Goal: Use online tool/utility: Utilize a website feature to perform a specific function

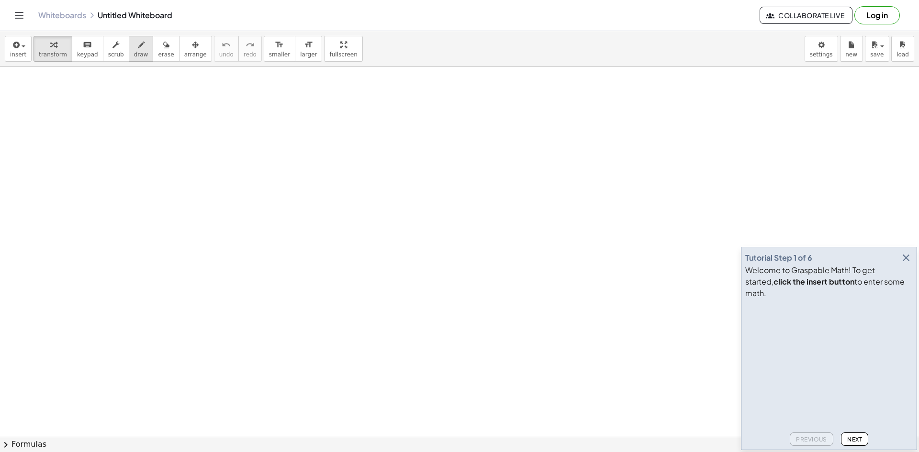
click at [138, 49] on icon "button" at bounding box center [141, 44] width 7 height 11
drag, startPoint x: 196, startPoint y: 126, endPoint x: 192, endPoint y: 116, distance: 10.5
click at [17, 44] on icon "button" at bounding box center [15, 44] width 9 height 11
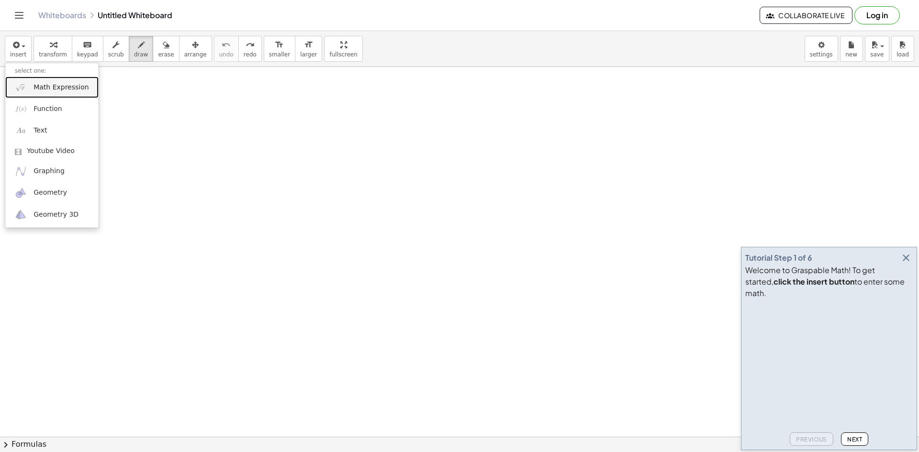
click at [27, 90] on link "Math Expression" at bounding box center [51, 88] width 93 height 22
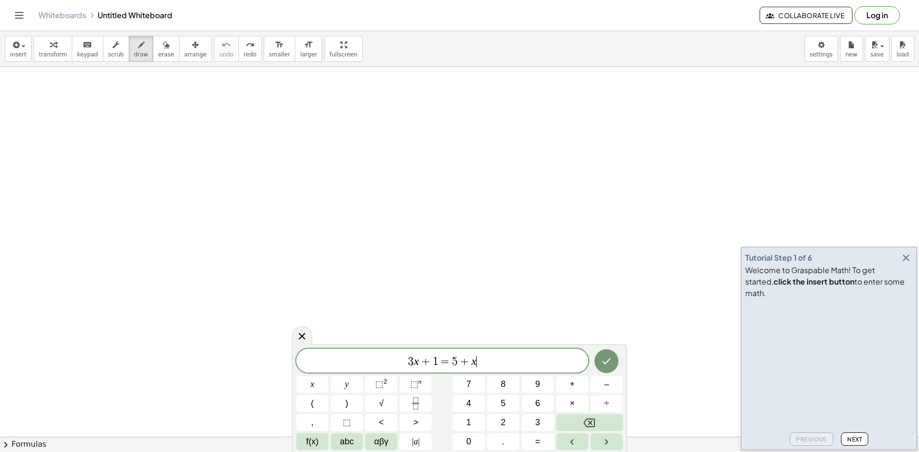
scroll to position [0, 0]
click at [418, 401] on icon "Fraction" at bounding box center [416, 404] width 12 height 12
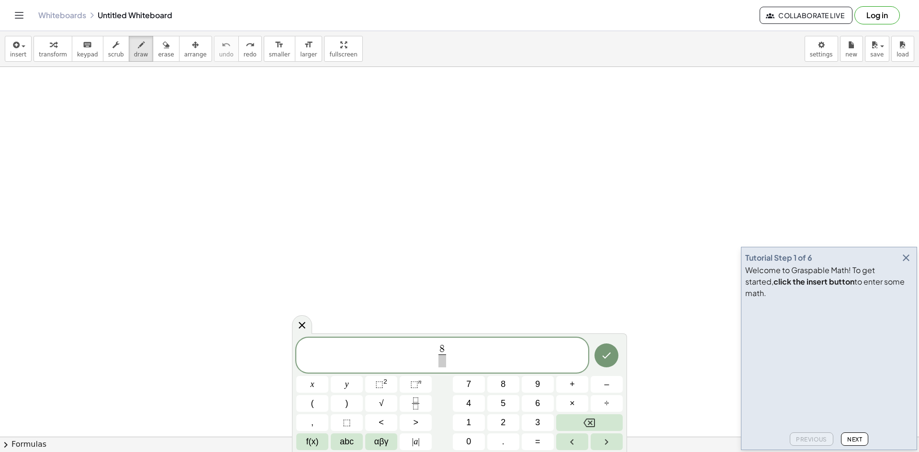
click at [440, 363] on span at bounding box center [441, 361] width 7 height 13
click at [539, 440] on span "=" at bounding box center [537, 441] width 5 height 13
click at [418, 408] on icon "Fraction" at bounding box center [416, 404] width 12 height 12
click at [455, 366] on span at bounding box center [457, 361] width 12 height 13
click at [616, 353] on button "Done" at bounding box center [606, 356] width 24 height 24
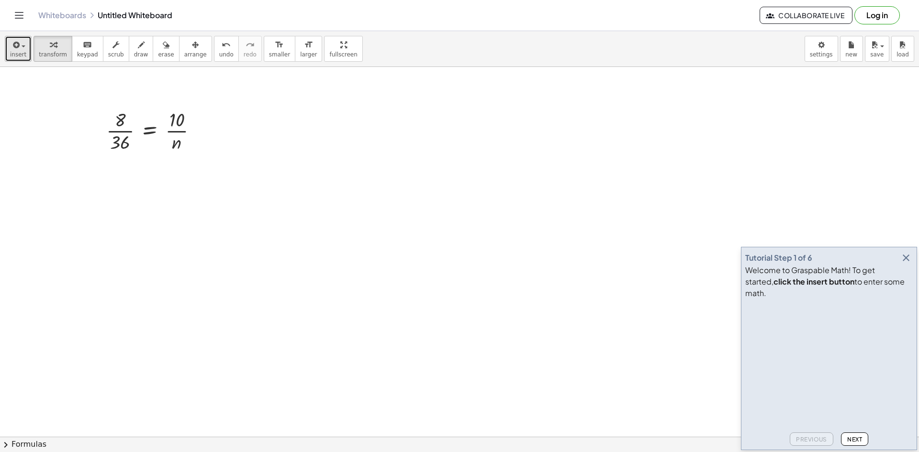
click at [21, 42] on div "button" at bounding box center [18, 44] width 16 height 11
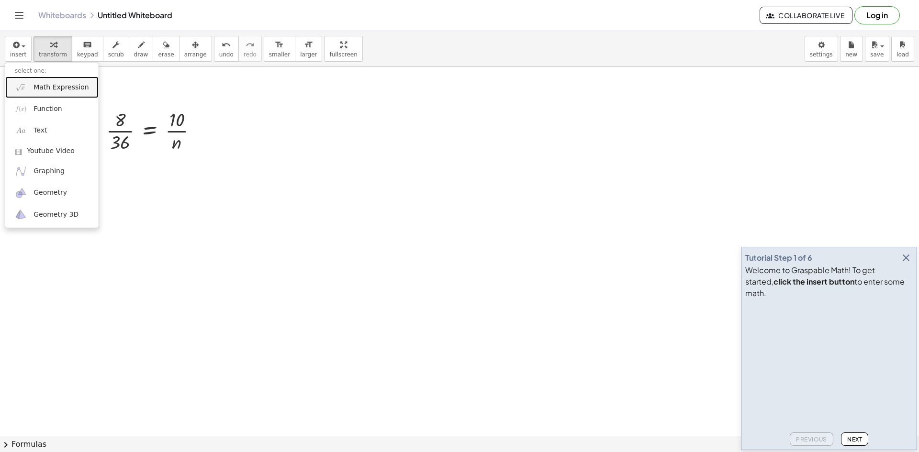
click at [42, 82] on link "Math Expression" at bounding box center [51, 88] width 93 height 22
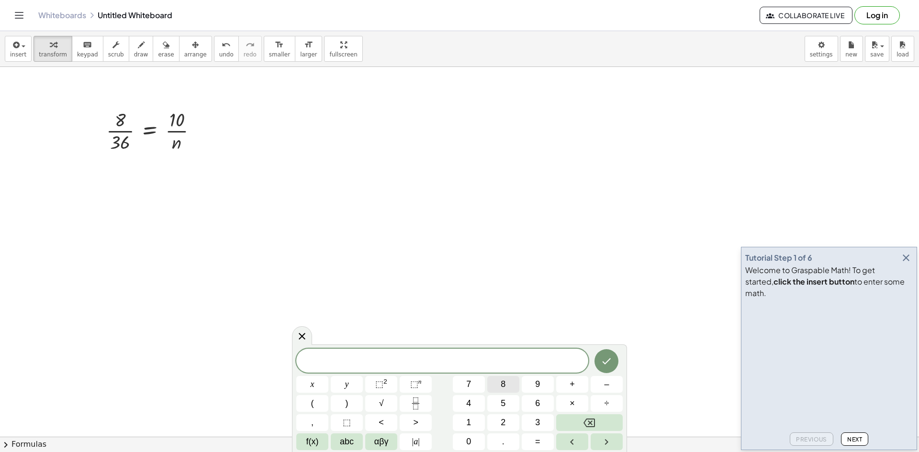
click at [499, 388] on button "8" at bounding box center [503, 384] width 32 height 17
click at [565, 405] on button "×" at bounding box center [572, 403] width 32 height 17
click at [421, 401] on icon "Fraction" at bounding box center [416, 404] width 12 height 12
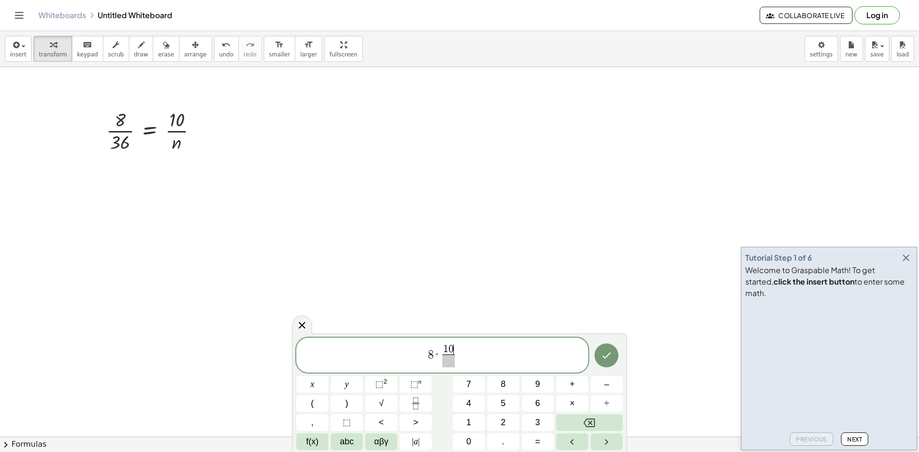
click at [452, 366] on span at bounding box center [448, 361] width 12 height 13
click at [461, 360] on span "8 · 1 0 8 ​ ​" at bounding box center [442, 356] width 292 height 25
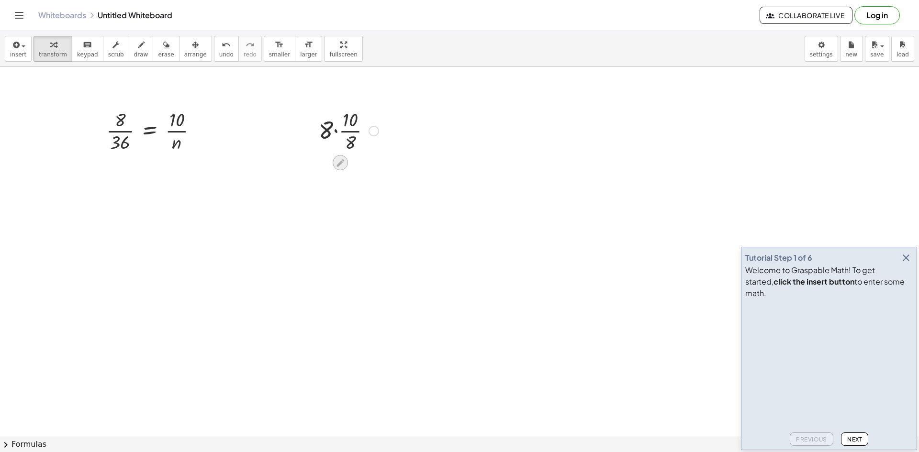
click at [341, 164] on icon at bounding box center [340, 163] width 10 height 10
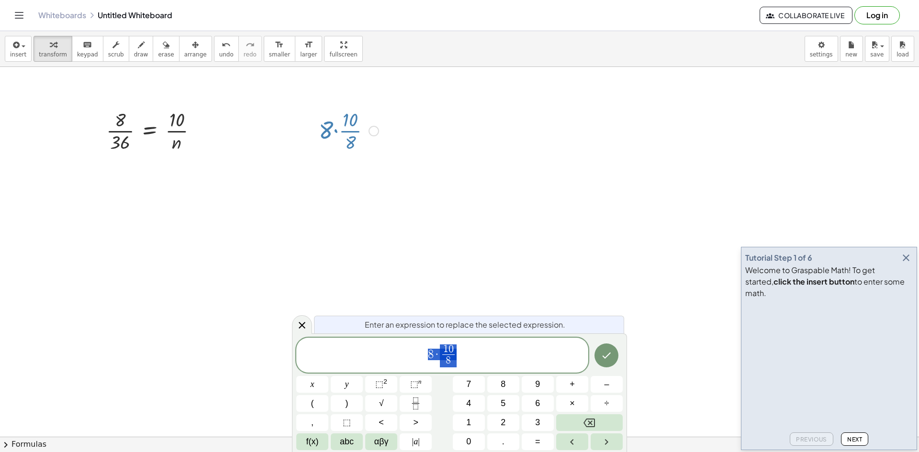
click at [479, 344] on span "8 · 1 0 8 ​" at bounding box center [442, 356] width 292 height 25
click at [538, 441] on span "=" at bounding box center [537, 441] width 5 height 13
click at [606, 344] on button "Done" at bounding box center [606, 356] width 24 height 24
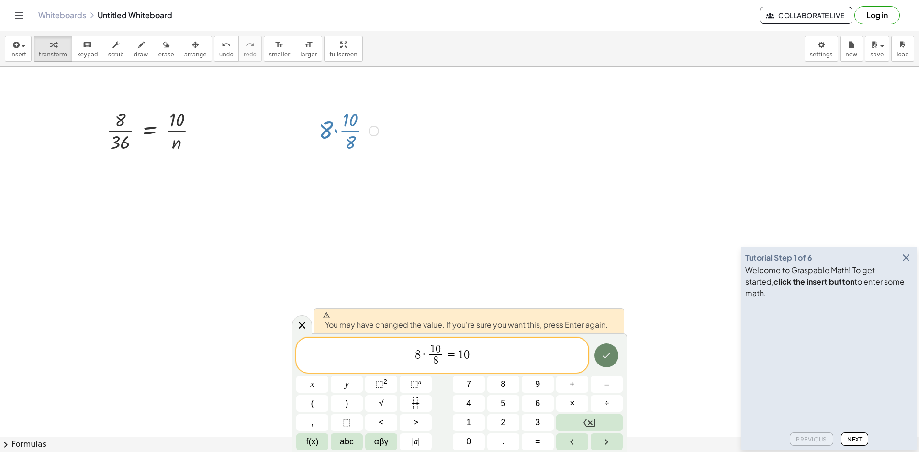
click at [597, 350] on button "Done" at bounding box center [606, 356] width 24 height 24
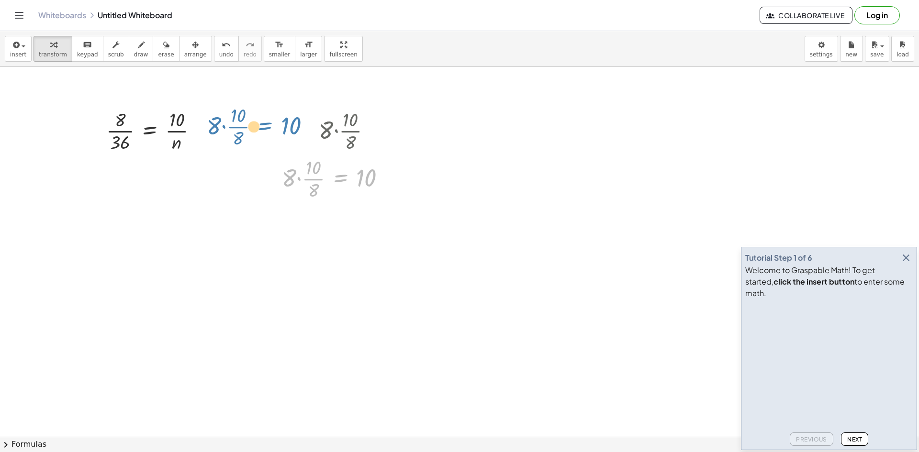
drag, startPoint x: 335, startPoint y: 180, endPoint x: 259, endPoint y: 128, distance: 92.2
click at [376, 130] on div at bounding box center [373, 131] width 11 height 11
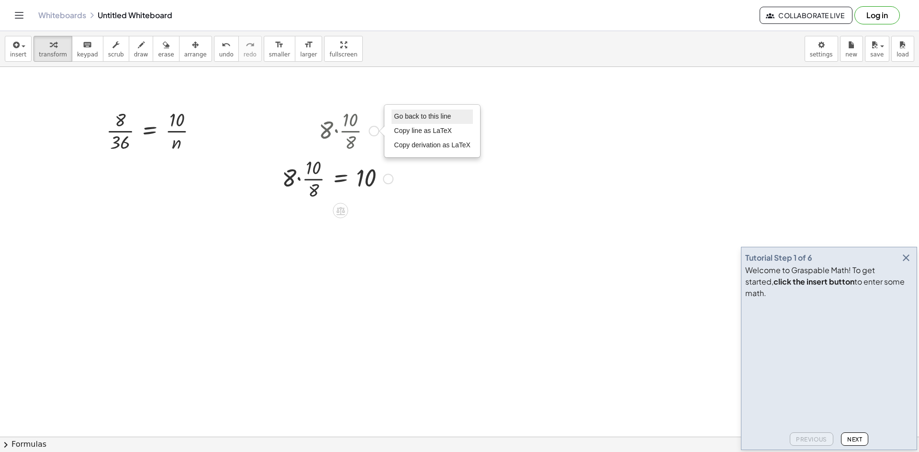
click at [397, 114] on span "Go back to this line" at bounding box center [422, 116] width 57 height 8
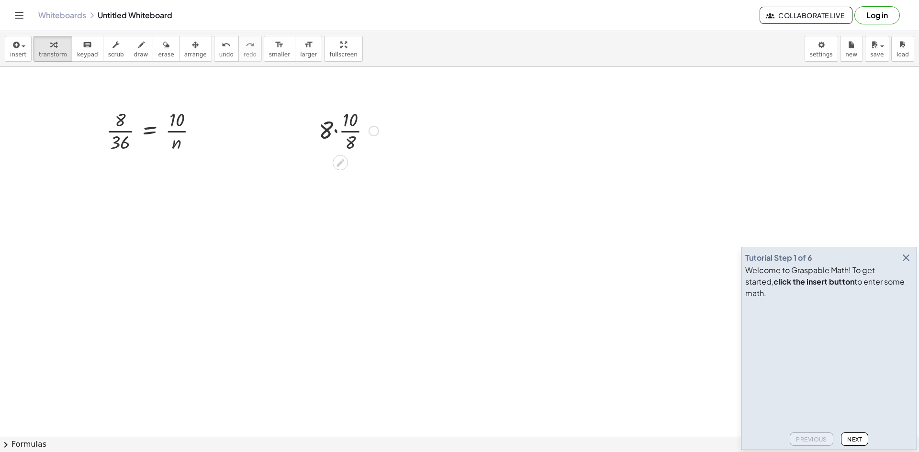
click at [375, 130] on div "Go back to this line Copy line as LaTeX Copy derivation as LaTeX" at bounding box center [373, 131] width 11 height 11
click at [421, 103] on span "Fix a mistake" at bounding box center [413, 102] width 39 height 8
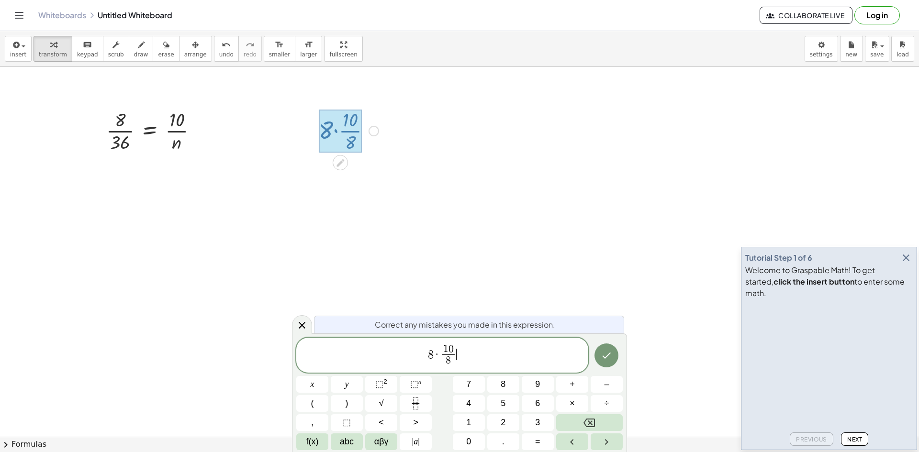
click at [468, 356] on span "8 · 1 0 8 ​ ​" at bounding box center [442, 356] width 292 height 25
click at [522, 442] on button "=" at bounding box center [538, 442] width 32 height 17
click at [609, 361] on icon "Done" at bounding box center [605, 355] width 11 height 11
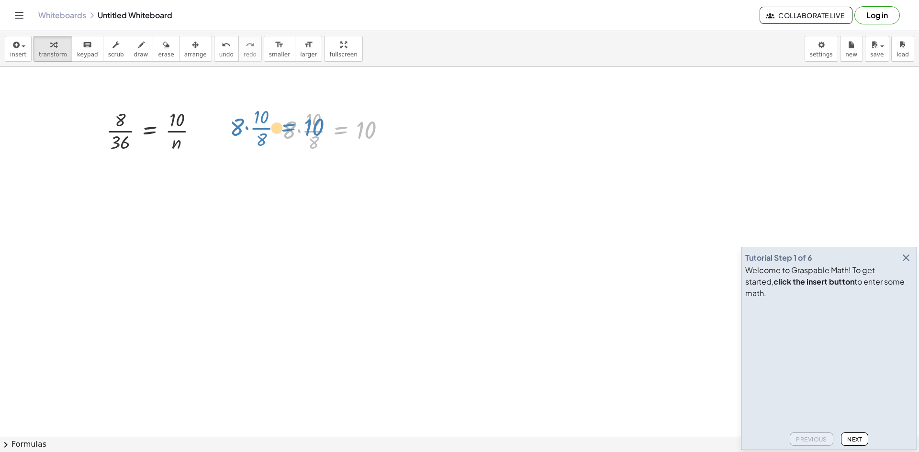
drag, startPoint x: 338, startPoint y: 133, endPoint x: 283, endPoint y: 130, distance: 55.1
click at [283, 130] on div at bounding box center [337, 130] width 121 height 48
click at [272, 151] on div at bounding box center [274, 130] width 14 height 53
click at [11, 47] on icon "button" at bounding box center [15, 44] width 9 height 11
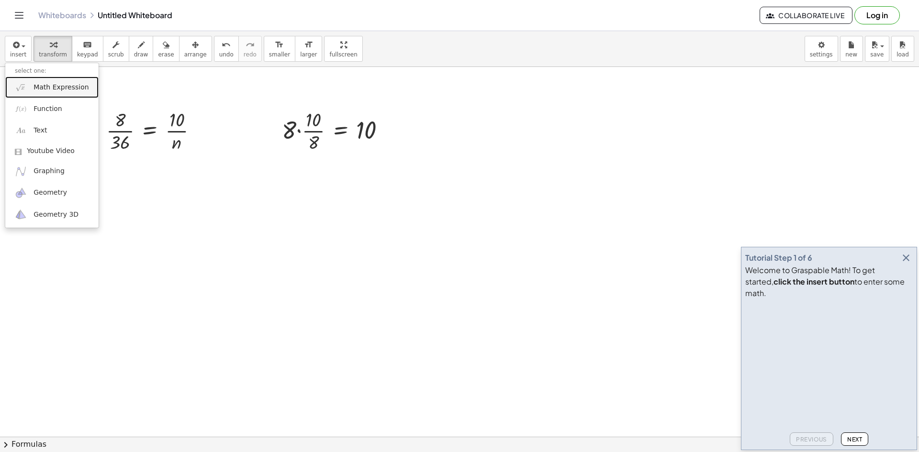
click at [26, 87] on img at bounding box center [21, 87] width 12 height 12
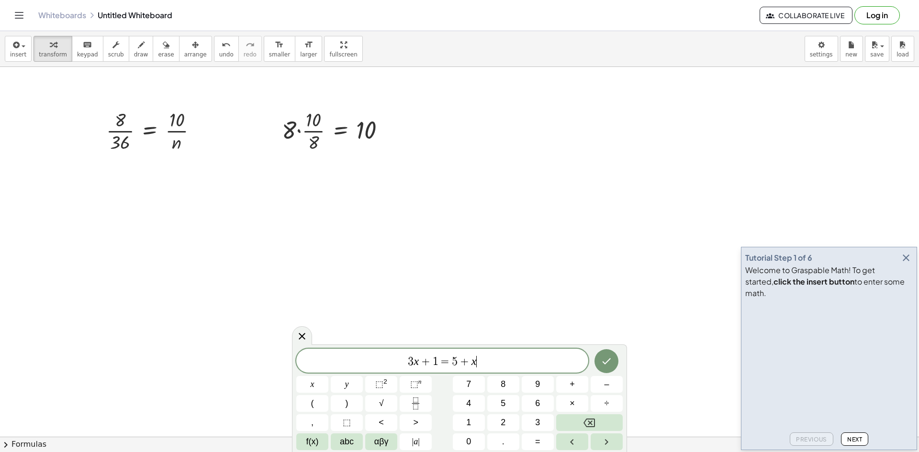
scroll to position [4, 0]
click at [570, 417] on button "Backspace" at bounding box center [589, 422] width 67 height 17
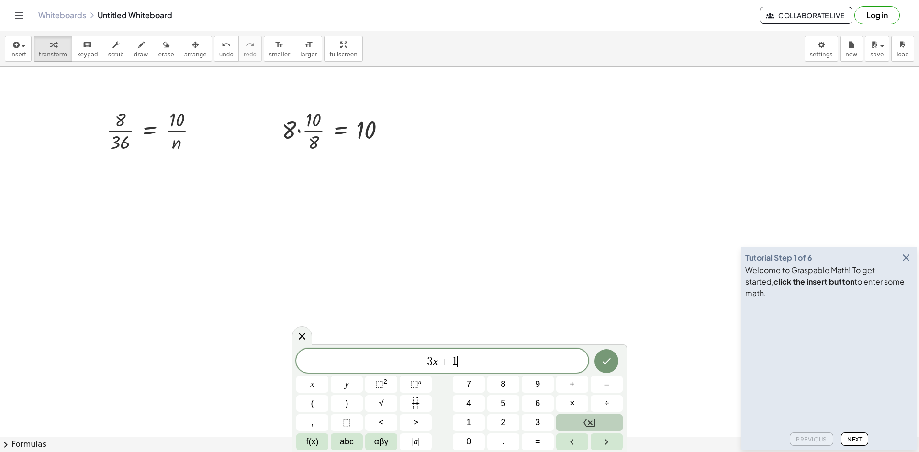
click at [570, 417] on button "Backspace" at bounding box center [589, 422] width 67 height 17
click at [421, 407] on icon "Fraction" at bounding box center [416, 404] width 12 height 12
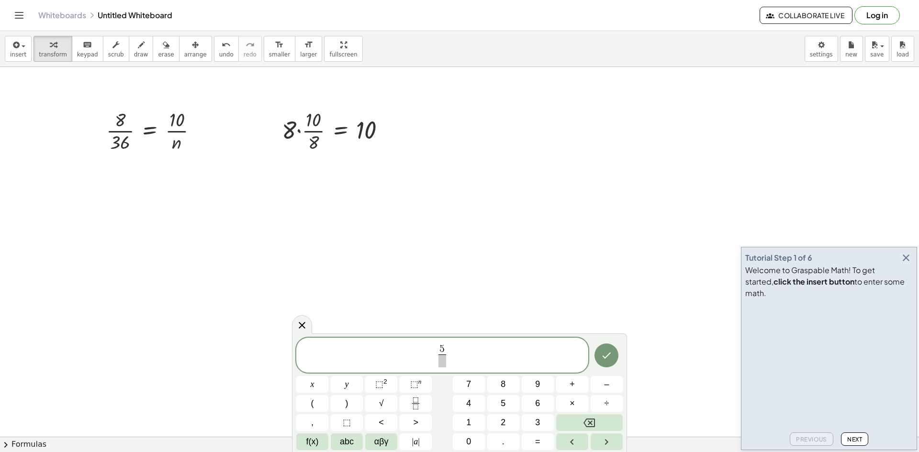
click at [443, 359] on span at bounding box center [441, 361] width 7 height 13
click at [600, 357] on button "Done" at bounding box center [606, 356] width 24 height 24
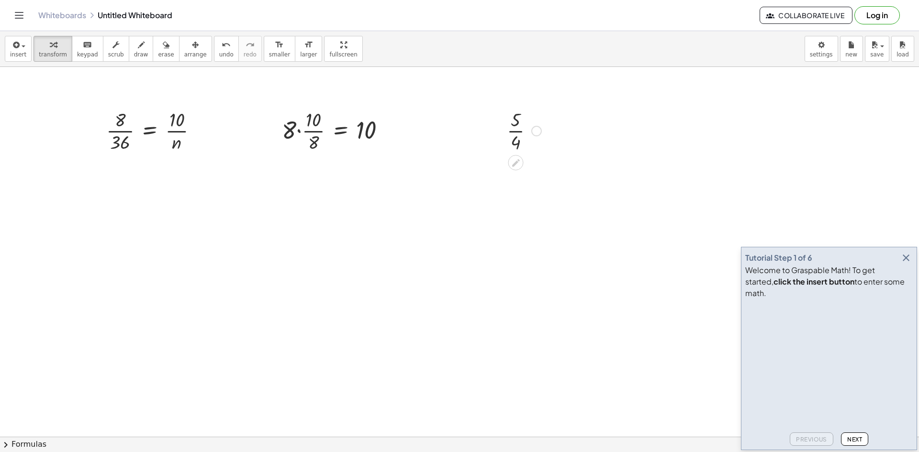
click at [534, 133] on div at bounding box center [536, 131] width 11 height 11
drag, startPoint x: 534, startPoint y: 132, endPoint x: 520, endPoint y: 140, distance: 16.9
click at [515, 131] on div "· 5 · 4 Fix a mistake Transform line Copy line as LaTeX Copy derivation as LaTe…" at bounding box center [515, 131] width 0 height 0
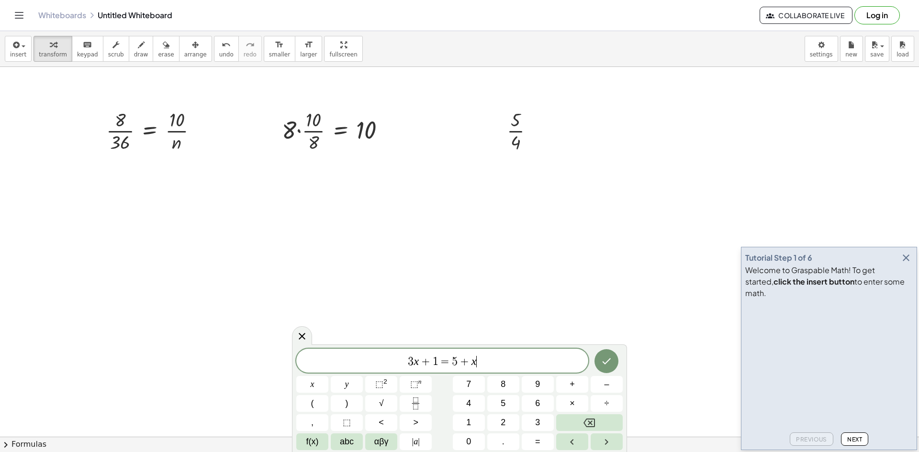
scroll to position [4, 0]
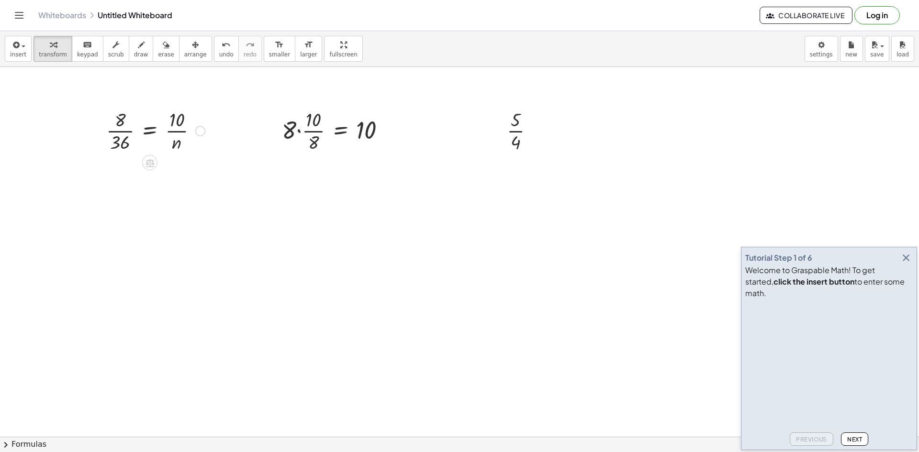
click at [197, 129] on div at bounding box center [200, 131] width 11 height 11
click at [148, 163] on icon at bounding box center [150, 163] width 10 height 10
click at [129, 127] on div at bounding box center [155, 130] width 108 height 48
click at [148, 161] on icon at bounding box center [150, 163] width 10 height 10
click at [186, 161] on icon at bounding box center [188, 162] width 9 height 9
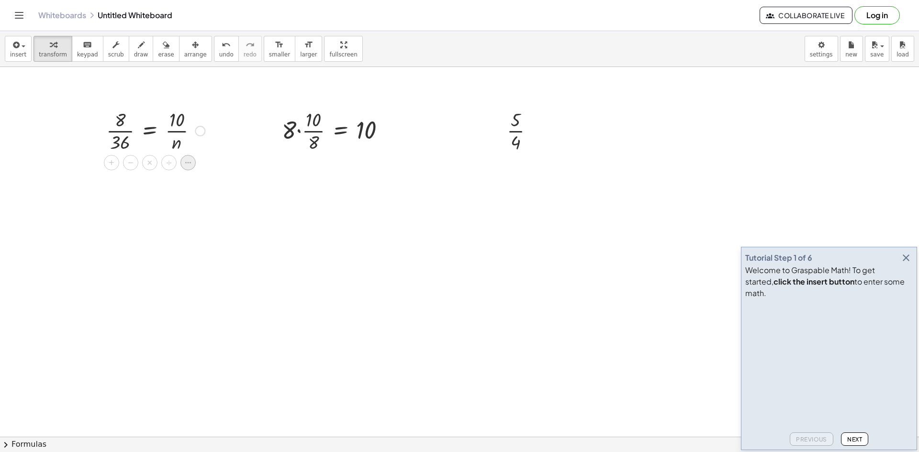
scroll to position [5, 0]
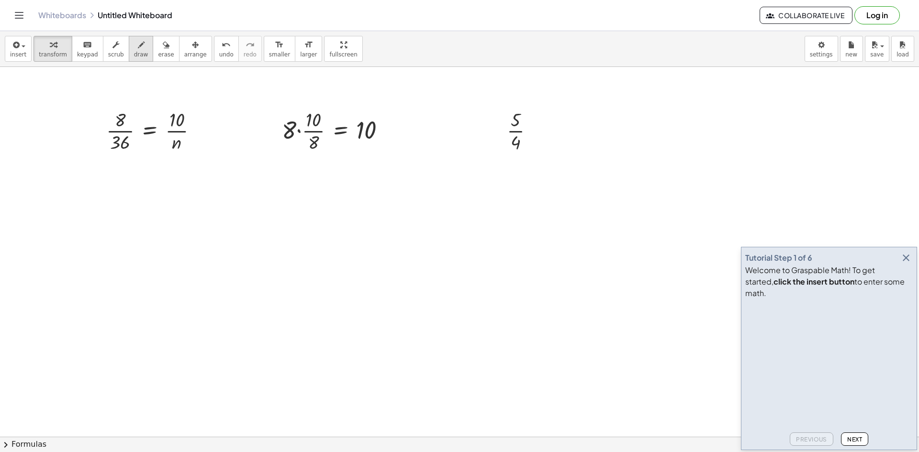
click at [129, 50] on button "draw" at bounding box center [141, 49] width 25 height 26
drag, startPoint x: 120, startPoint y: 102, endPoint x: 171, endPoint y: 102, distance: 51.7
drag, startPoint x: 164, startPoint y: 102, endPoint x: 177, endPoint y: 96, distance: 14.1
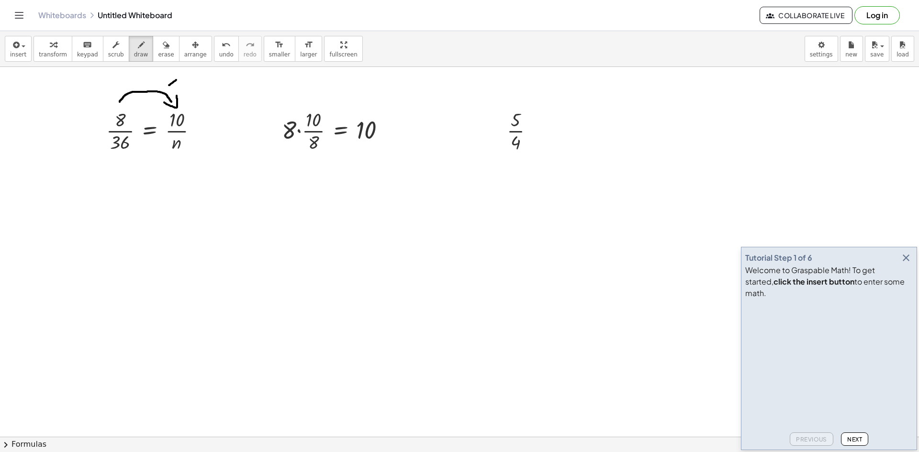
drag, startPoint x: 176, startPoint y: 80, endPoint x: 169, endPoint y: 85, distance: 8.9
drag, startPoint x: 168, startPoint y: 75, endPoint x: 174, endPoint y: 83, distance: 9.6
drag, startPoint x: 187, startPoint y: 75, endPoint x: 194, endPoint y: 78, distance: 7.7
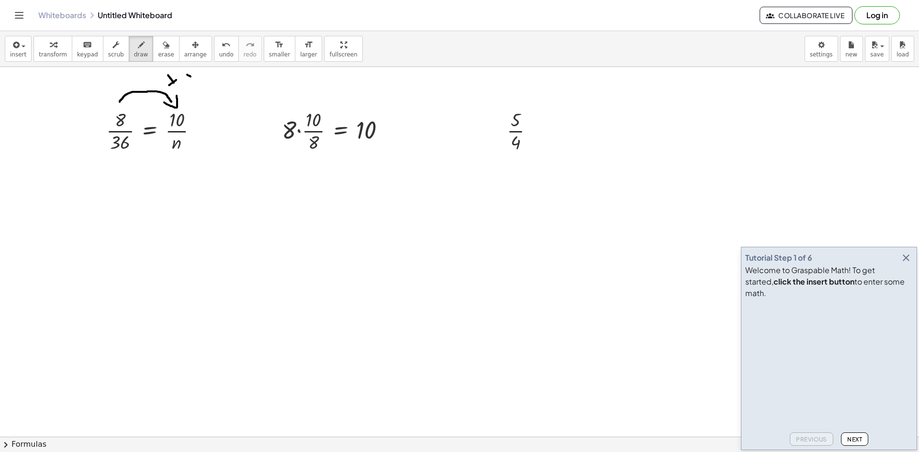
drag, startPoint x: 187, startPoint y: 75, endPoint x: 186, endPoint y: 86, distance: 11.5
drag, startPoint x: 195, startPoint y: 92, endPoint x: 180, endPoint y: 90, distance: 14.5
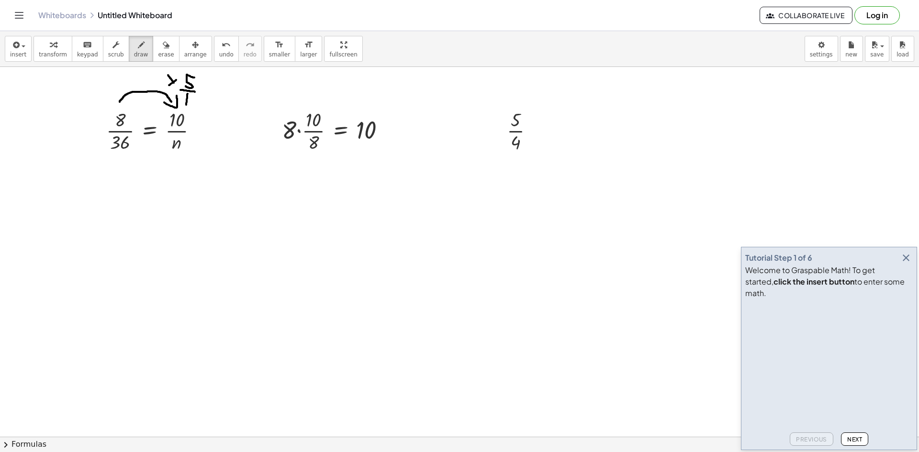
drag, startPoint x: 188, startPoint y: 94, endPoint x: 186, endPoint y: 107, distance: 13.5
drag, startPoint x: 186, startPoint y: 99, endPoint x: 178, endPoint y: 92, distance: 9.8
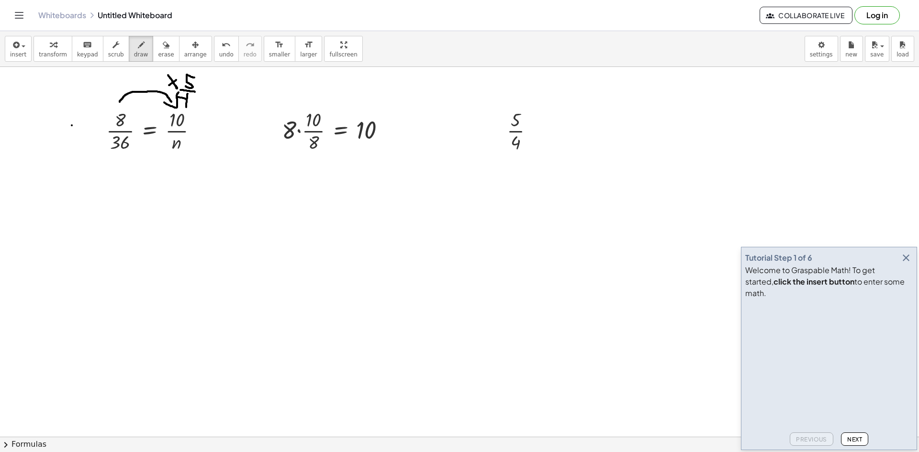
click at [319, 97] on div "insert select one: Math Expression Function Text Youtube Video Graphing Geometr…" at bounding box center [459, 241] width 919 height 421
click at [888, 13] on button "Log in" at bounding box center [876, 15] width 45 height 18
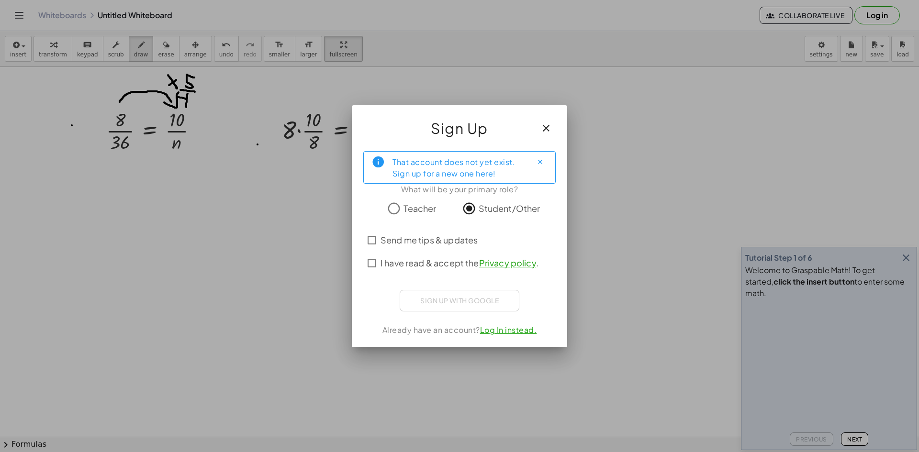
click at [408, 268] on span "I have read & accept the Privacy policy ." at bounding box center [459, 262] width 158 height 13
click at [414, 240] on span "Send me tips & updates" at bounding box center [428, 239] width 97 height 13
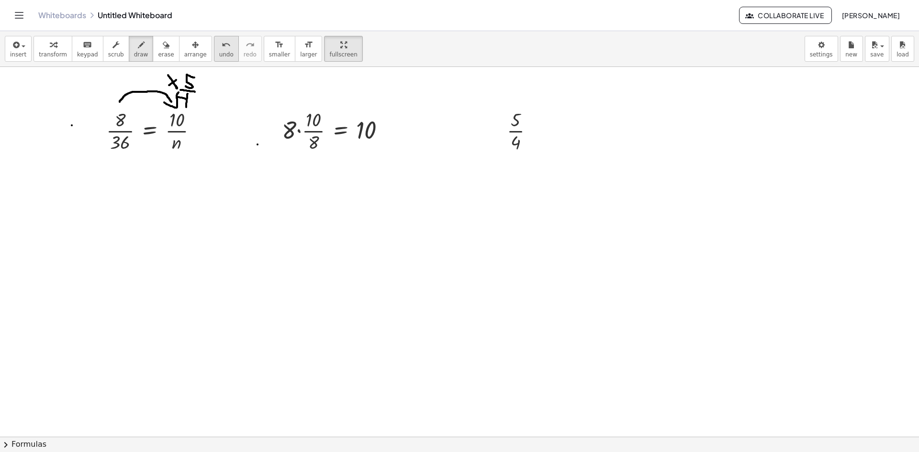
click at [222, 46] on icon "undo" at bounding box center [226, 44] width 9 height 11
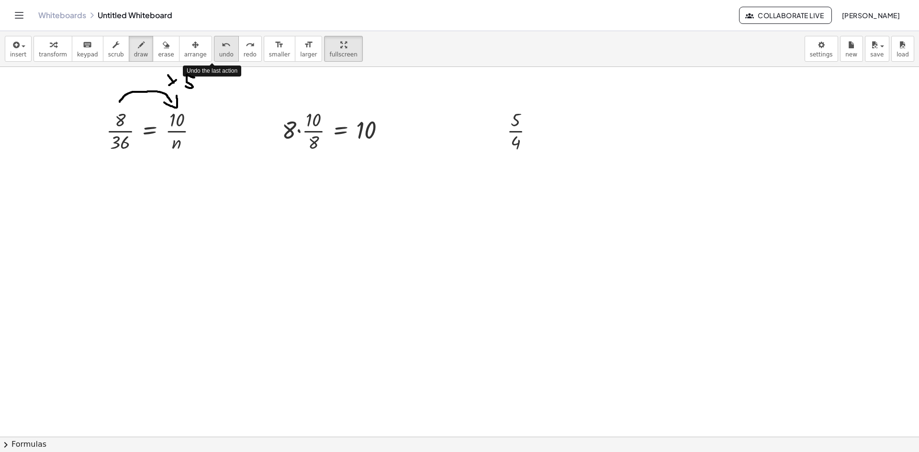
click at [222, 47] on icon "undo" at bounding box center [226, 44] width 9 height 11
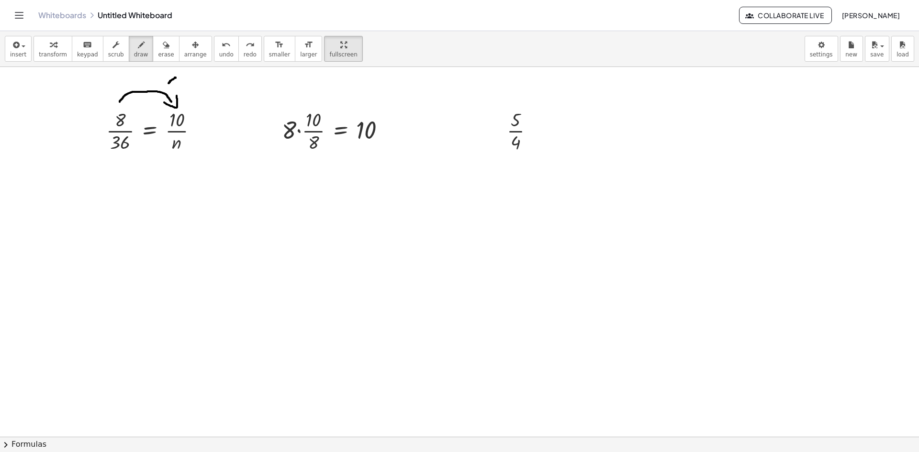
drag, startPoint x: 176, startPoint y: 78, endPoint x: 168, endPoint y: 83, distance: 9.2
drag, startPoint x: 167, startPoint y: 75, endPoint x: 175, endPoint y: 83, distance: 11.2
drag, startPoint x: 186, startPoint y: 74, endPoint x: 193, endPoint y: 71, distance: 7.6
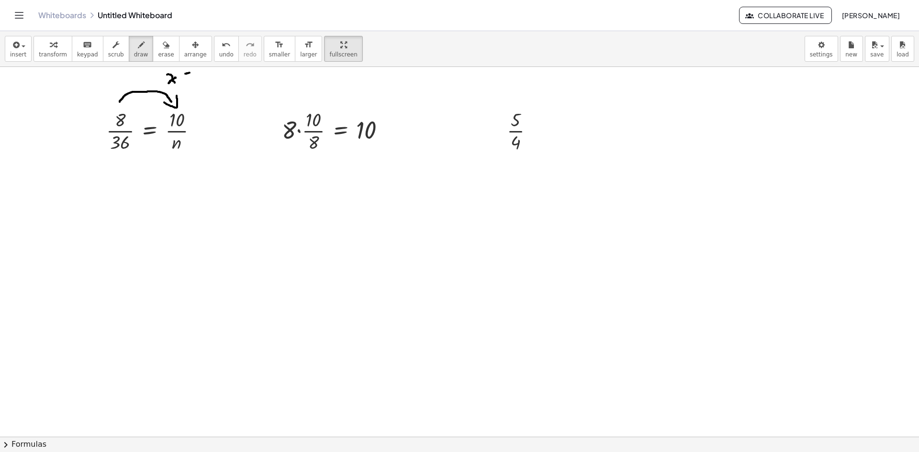
drag, startPoint x: 186, startPoint y: 72, endPoint x: 195, endPoint y: 86, distance: 16.5
drag, startPoint x: 204, startPoint y: 82, endPoint x: 193, endPoint y: 97, distance: 18.8
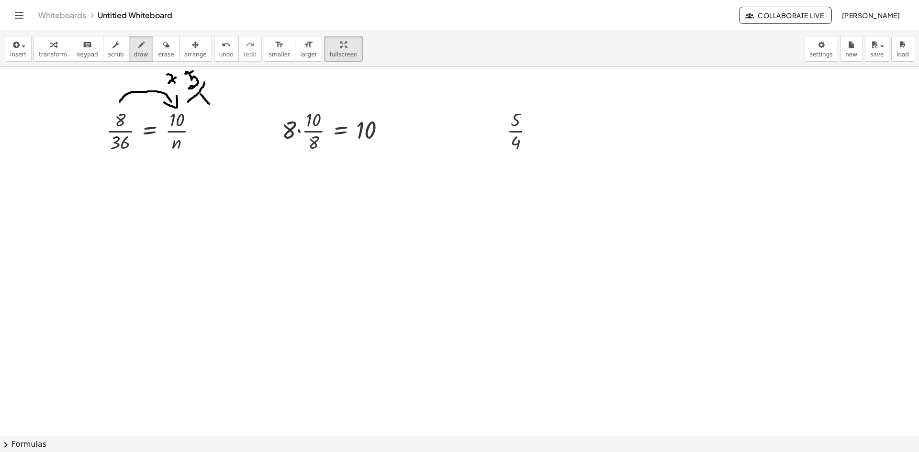
drag, startPoint x: 200, startPoint y: 94, endPoint x: 209, endPoint y: 104, distance: 12.9
drag, startPoint x: 207, startPoint y: 103, endPoint x: 201, endPoint y: 101, distance: 5.9
drag, startPoint x: 113, startPoint y: 156, endPoint x: 175, endPoint y: 158, distance: 61.3
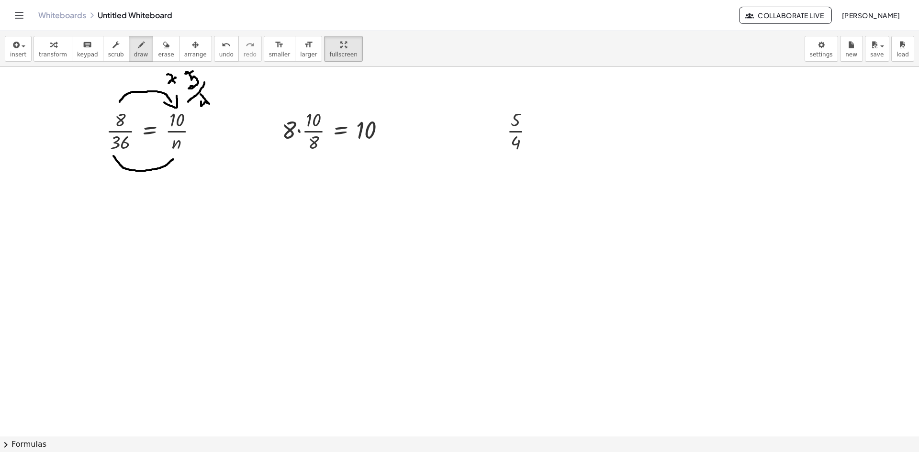
drag, startPoint x: 167, startPoint y: 156, endPoint x: 174, endPoint y: 163, distance: 9.8
drag, startPoint x: 158, startPoint y: 173, endPoint x: 151, endPoint y: 181, distance: 10.8
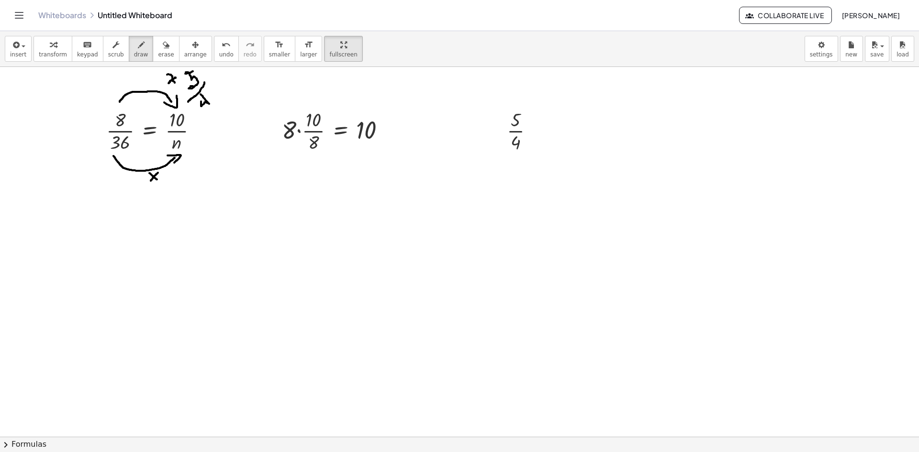
drag, startPoint x: 149, startPoint y: 173, endPoint x: 158, endPoint y: 180, distance: 11.2
drag, startPoint x: 164, startPoint y: 170, endPoint x: 171, endPoint y: 170, distance: 7.2
drag, startPoint x: 164, startPoint y: 170, endPoint x: 169, endPoint y: 181, distance: 12.2
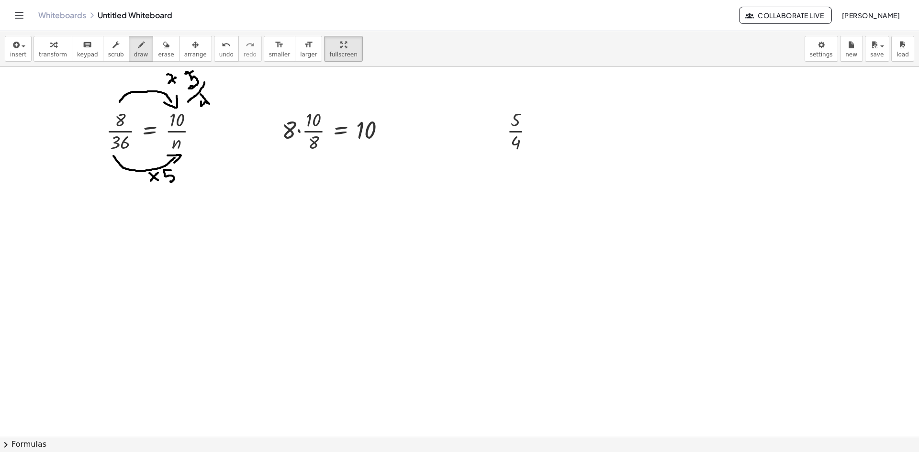
drag, startPoint x: 177, startPoint y: 183, endPoint x: 163, endPoint y: 185, distance: 14.6
drag, startPoint x: 172, startPoint y: 188, endPoint x: 172, endPoint y: 199, distance: 11.0
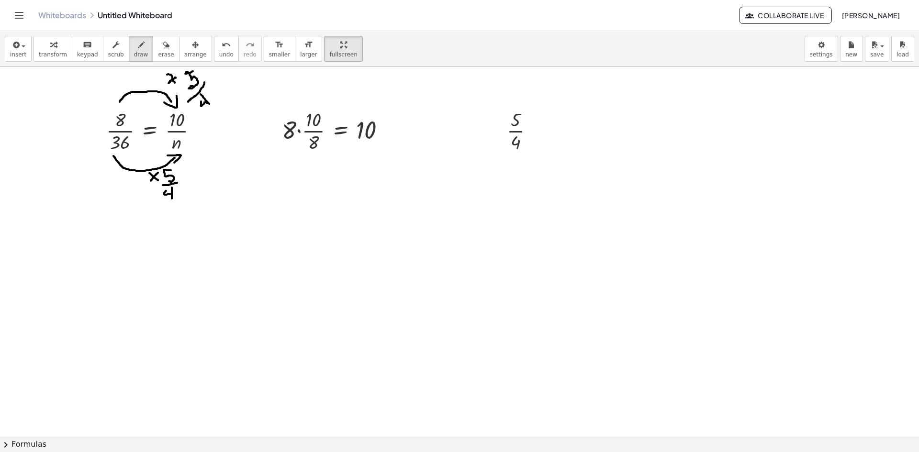
drag, startPoint x: 171, startPoint y: 194, endPoint x: 167, endPoint y: 189, distance: 6.4
click at [14, 49] on icon "button" at bounding box center [15, 44] width 9 height 11
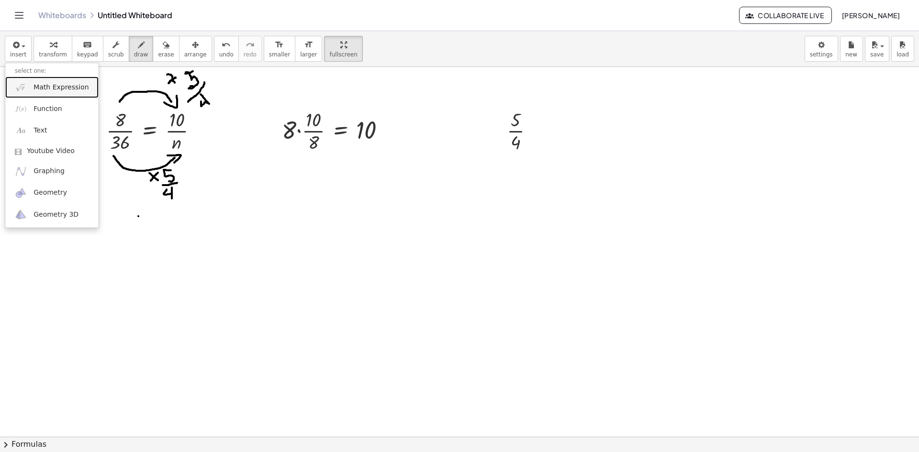
click at [36, 87] on span "Math Expression" at bounding box center [60, 88] width 55 height 10
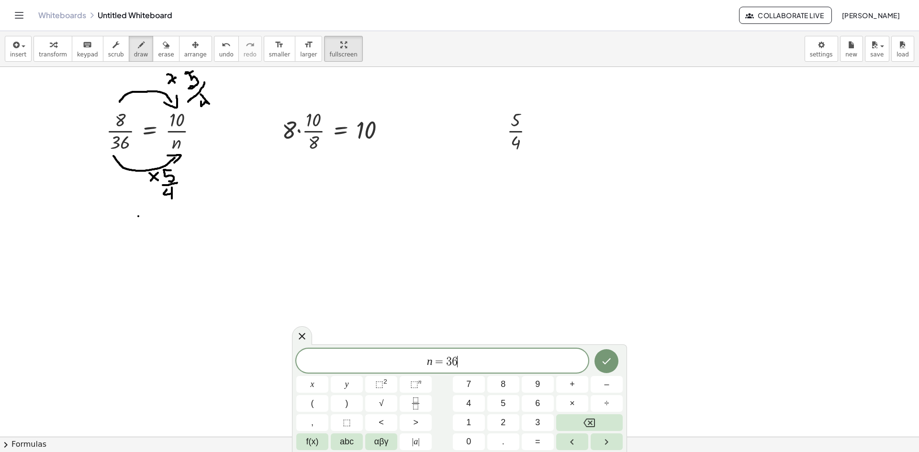
scroll to position [3, 0]
click at [573, 400] on span "×" at bounding box center [571, 403] width 5 height 13
click at [417, 409] on icon "Fraction" at bounding box center [415, 406] width 5 height 5
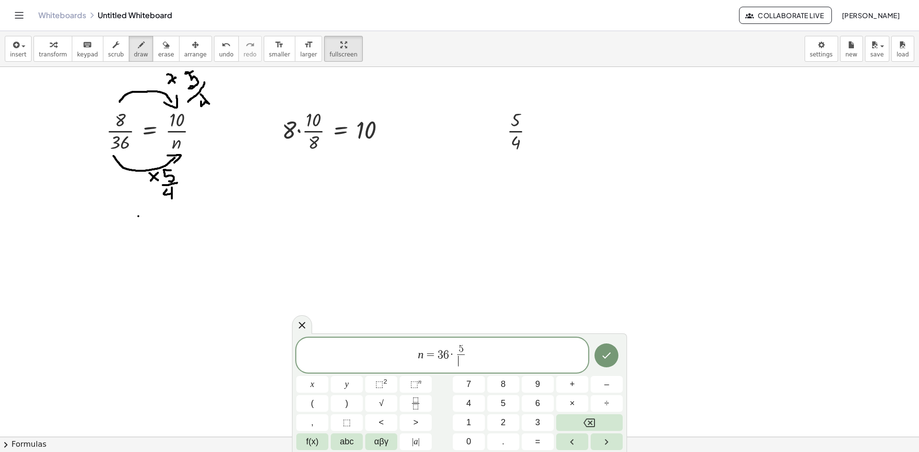
click at [461, 367] on span "​" at bounding box center [460, 361] width 7 height 13
click at [474, 355] on span "n = 3 6 · 5 4 ​ ​" at bounding box center [442, 356] width 292 height 25
click at [413, 399] on icon "Fraction" at bounding box center [416, 404] width 12 height 12
click at [559, 404] on button "×" at bounding box center [572, 403] width 32 height 17
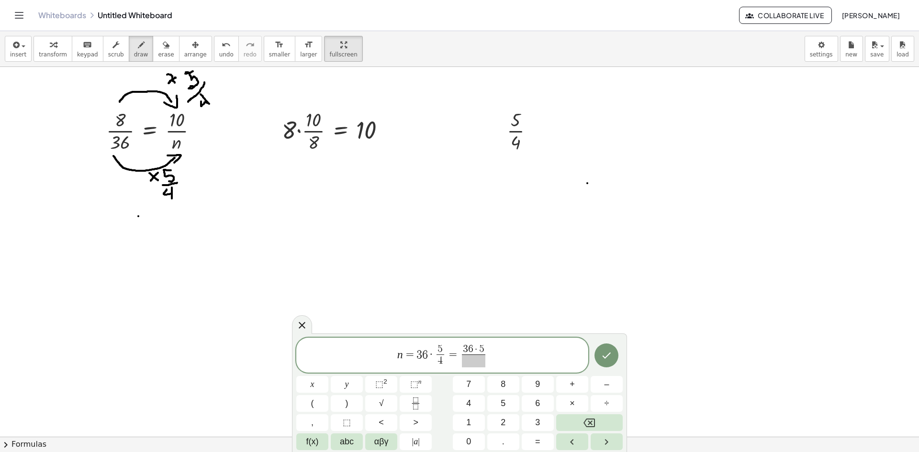
click at [471, 358] on span at bounding box center [473, 361] width 23 height 13
click at [611, 357] on icon "Done" at bounding box center [605, 355] width 11 height 11
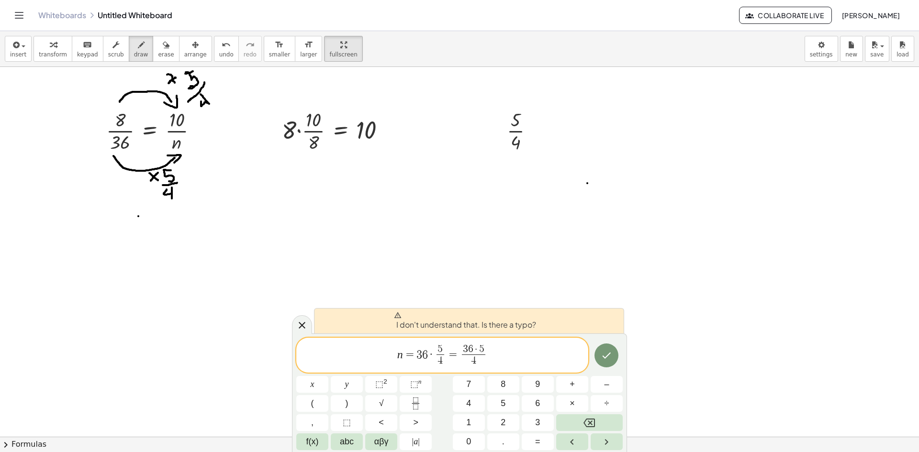
click at [526, 358] on span "n = 3 6 · 5 4 ​ = 3 6 · 5 4 ​ ​" at bounding box center [442, 356] width 292 height 25
click at [579, 348] on span "n = 3 6 · 5 4 ​ = 3 6 · 5 4 ​ ​" at bounding box center [442, 356] width 292 height 25
click at [585, 353] on span "n = 3 6 · 5 4 ​ = 3 6 · 5 4 ​ ​" at bounding box center [442, 356] width 292 height 25
click at [611, 352] on icon "Done" at bounding box center [605, 355] width 11 height 11
click at [349, 316] on div "I don't understand that. Is there a typo?" at bounding box center [469, 320] width 310 height 25
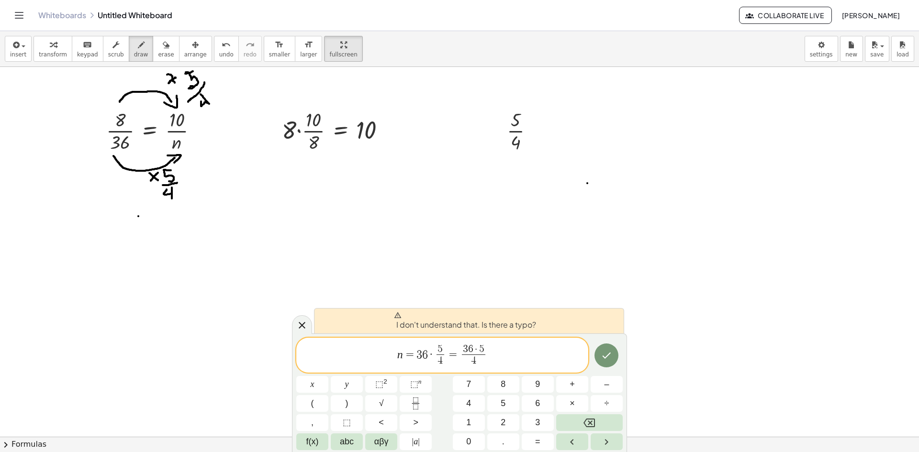
click at [512, 350] on span "n = 3 6 · 5 4 ​ = 3 6 · 5 4 ​" at bounding box center [442, 356] width 292 height 25
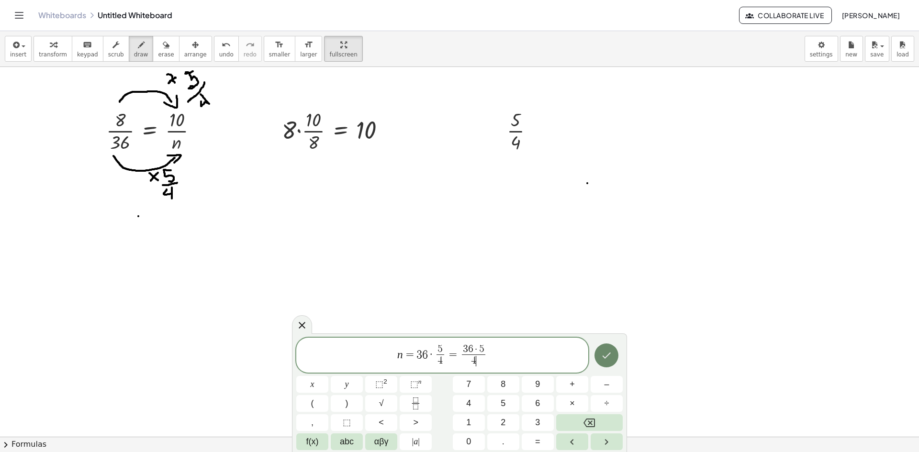
click at [597, 355] on button "Done" at bounding box center [606, 356] width 24 height 24
click at [622, 359] on div at bounding box center [606, 356] width 32 height 36
click at [609, 360] on icon "Done" at bounding box center [605, 355] width 11 height 11
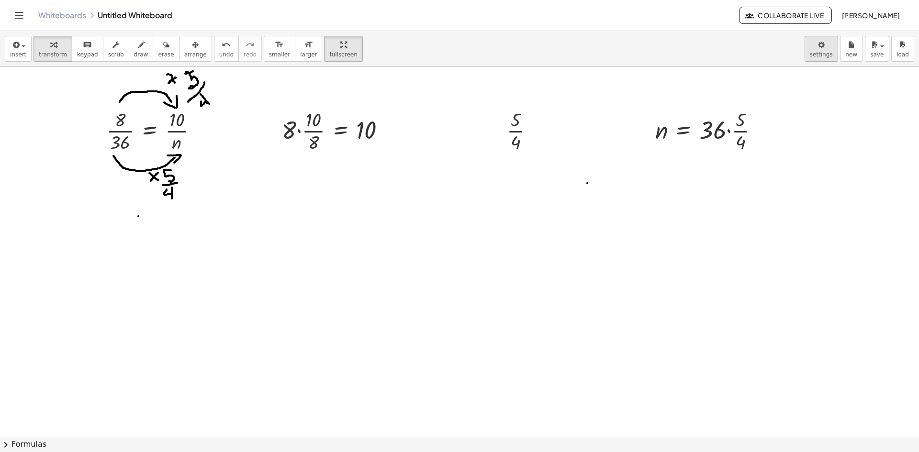
click at [812, 46] on body "Graspable Math Activities Whiteboards Classes Account v1.31.2 | Privacy policy …" at bounding box center [459, 226] width 919 height 452
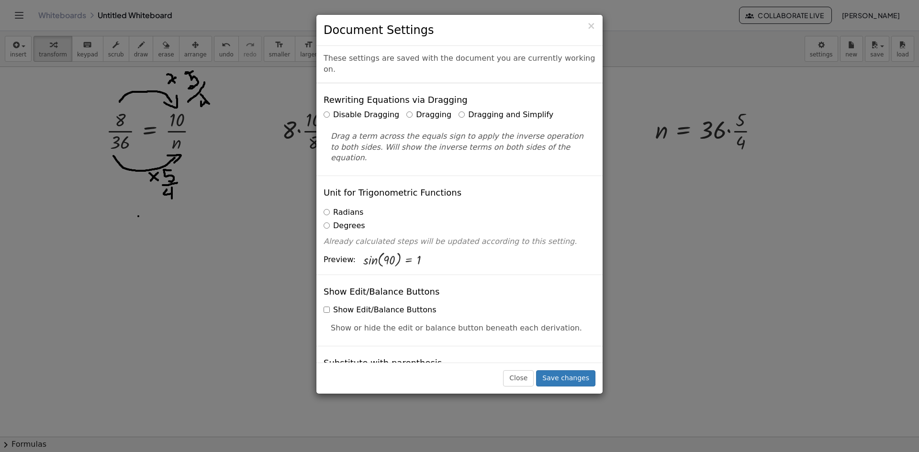
drag, startPoint x: 812, startPoint y: 46, endPoint x: 806, endPoint y: 48, distance: 6.4
click at [806, 48] on div "× Document Settings These settings are saved with the document you are currentl…" at bounding box center [459, 226] width 919 height 452
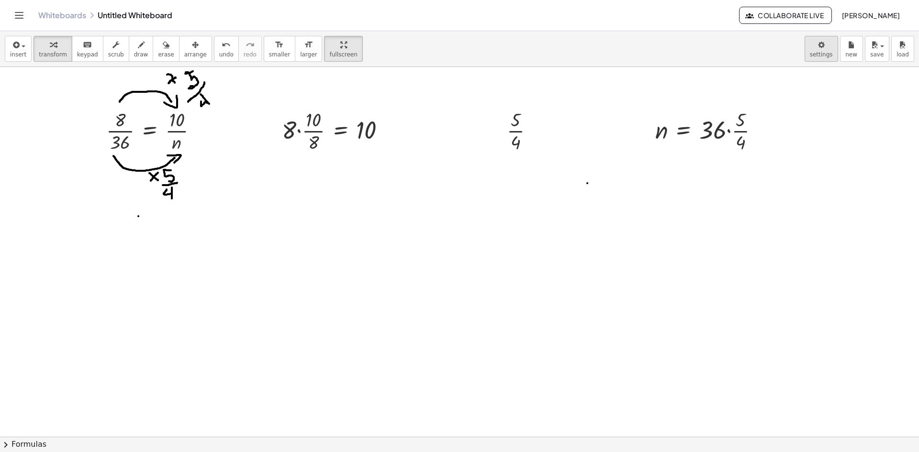
click at [814, 45] on body "Graspable Math Activities Whiteboards Classes Account v1.31.2 | Privacy policy …" at bounding box center [459, 226] width 919 height 452
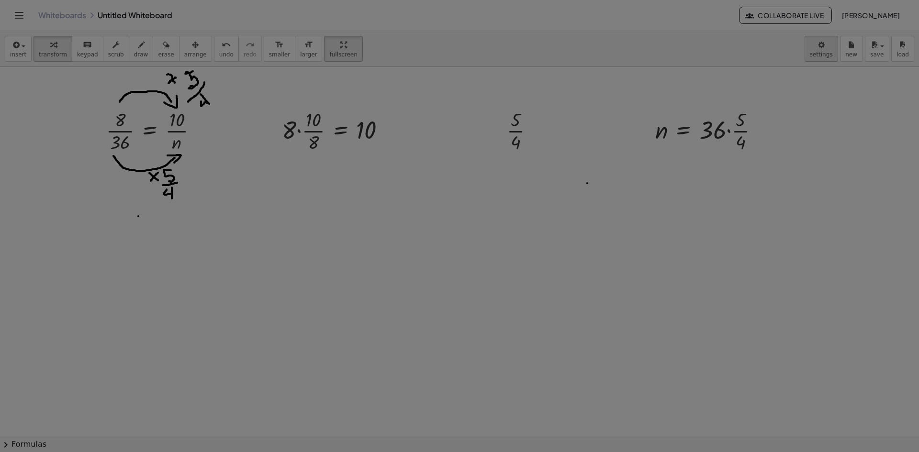
click at [814, 45] on body "Graspable Math Activities Whiteboards Classes Account v1.31.2 | Privacy policy …" at bounding box center [459, 226] width 919 height 452
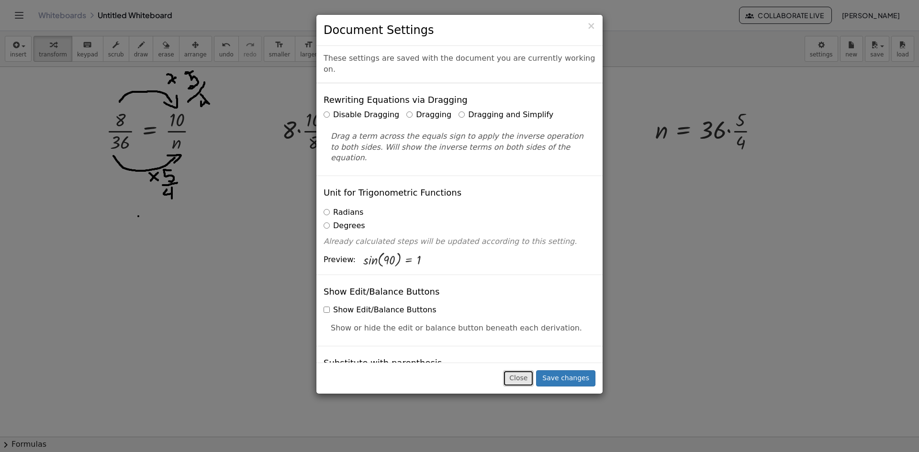
click at [518, 379] on button "Close" at bounding box center [518, 378] width 31 height 16
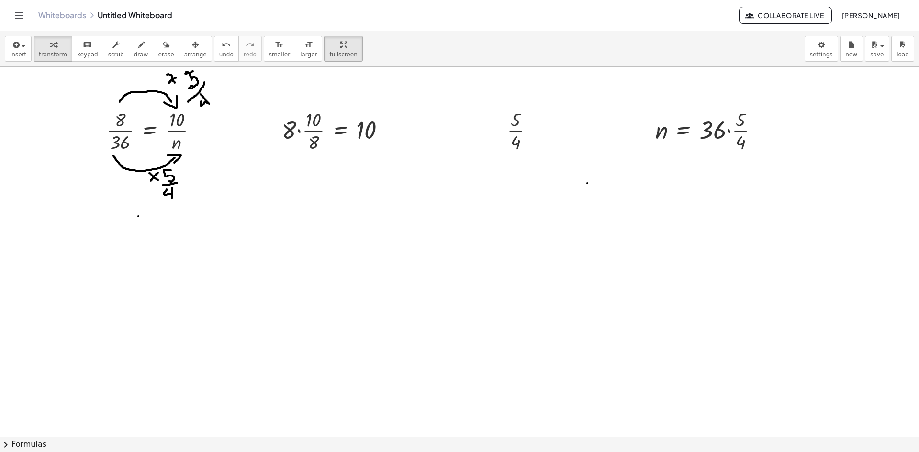
click at [697, 122] on div at bounding box center [710, 130] width 121 height 48
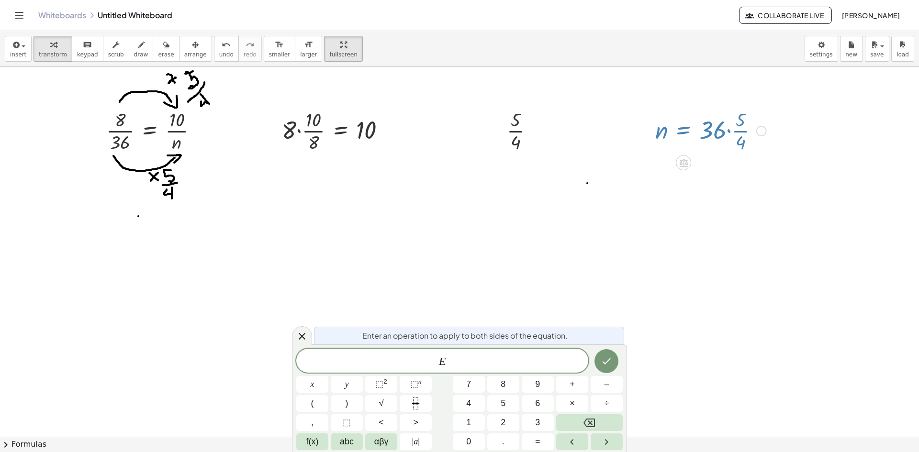
drag, startPoint x: 683, startPoint y: 166, endPoint x: 693, endPoint y: 163, distance: 10.9
click at [683, 162] on icon at bounding box center [683, 163] width 9 height 8
click at [647, 162] on span "+" at bounding box center [645, 163] width 6 height 14
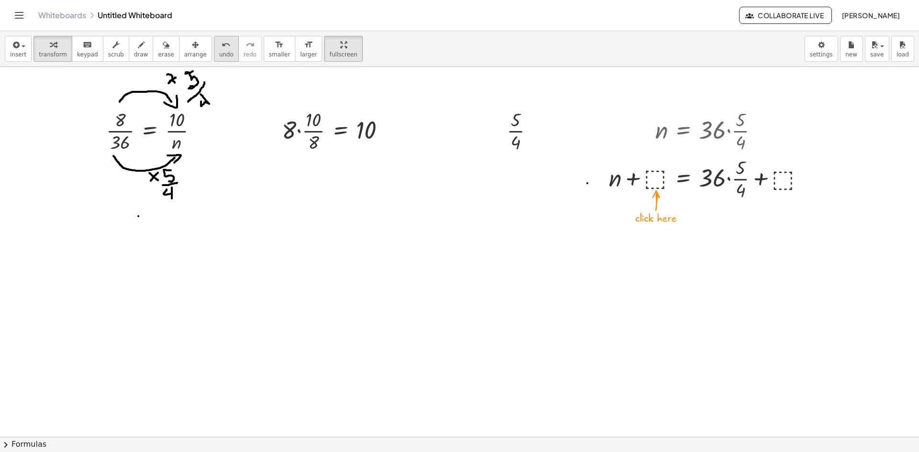
click at [219, 47] on div "undo" at bounding box center [226, 44] width 14 height 11
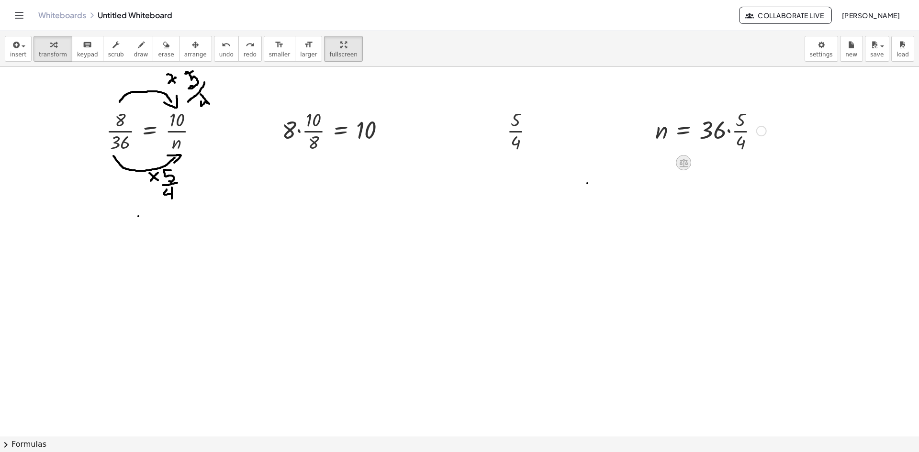
click at [677, 165] on div at bounding box center [683, 162] width 15 height 15
click at [701, 159] on span "÷" at bounding box center [702, 163] width 5 height 14
click at [654, 199] on div at bounding box center [703, 183] width 133 height 59
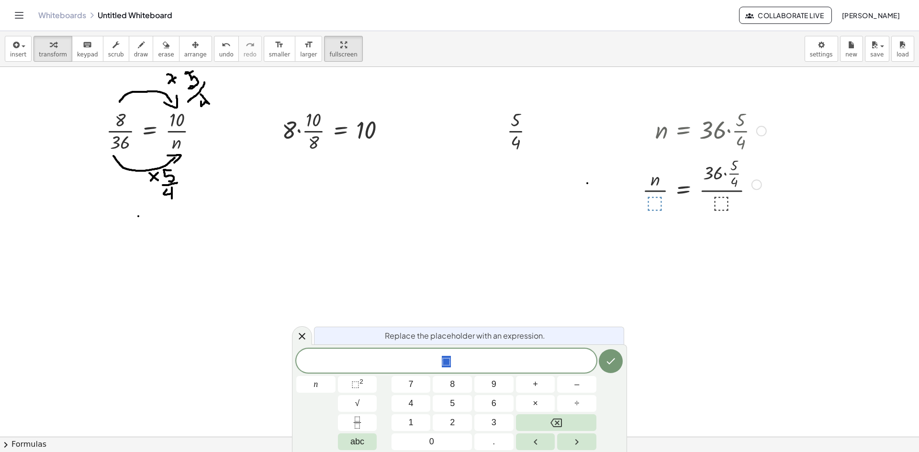
click at [726, 202] on div at bounding box center [703, 183] width 133 height 59
click at [722, 201] on div at bounding box center [703, 183] width 133 height 59
click at [214, 45] on button "undo undo" at bounding box center [226, 49] width 25 height 26
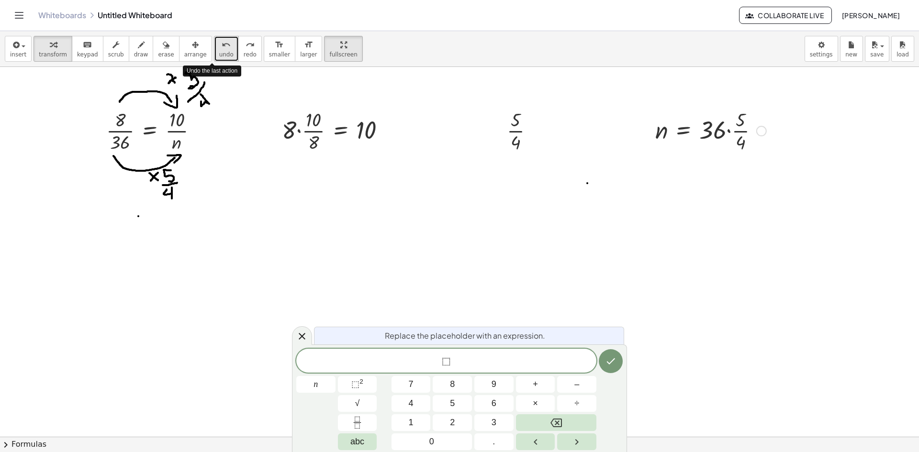
click at [610, 242] on div "insert select one: Math Expression Function Text Youtube Video Graphing Geometr…" at bounding box center [459, 241] width 919 height 421
click at [492, 370] on div "⬚" at bounding box center [446, 361] width 300 height 24
click at [363, 429] on button "Fraction" at bounding box center [357, 422] width 39 height 17
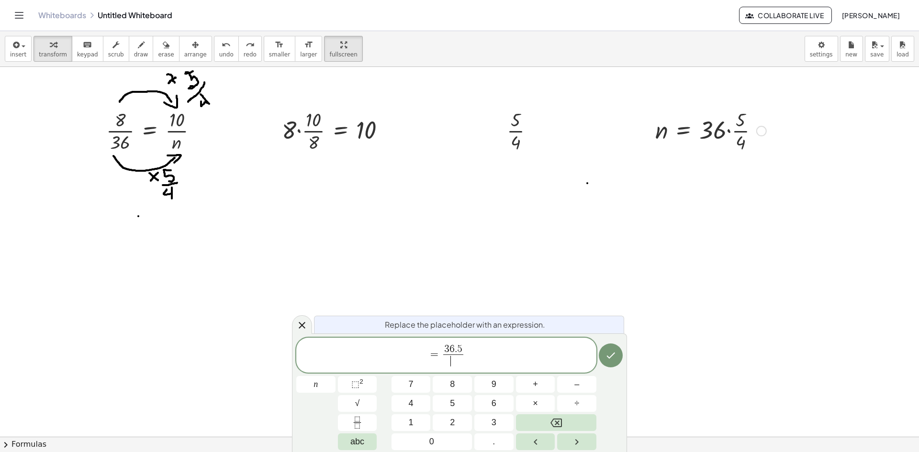
click at [449, 363] on span "​" at bounding box center [453, 361] width 20 height 13
click at [440, 354] on span "= 3 6 . 5 4 ​ ​" at bounding box center [446, 356] width 300 height 25
click at [524, 350] on span "​ 3 6 . 5 4 ​" at bounding box center [446, 356] width 300 height 25
click at [603, 355] on button "Done" at bounding box center [611, 356] width 24 height 24
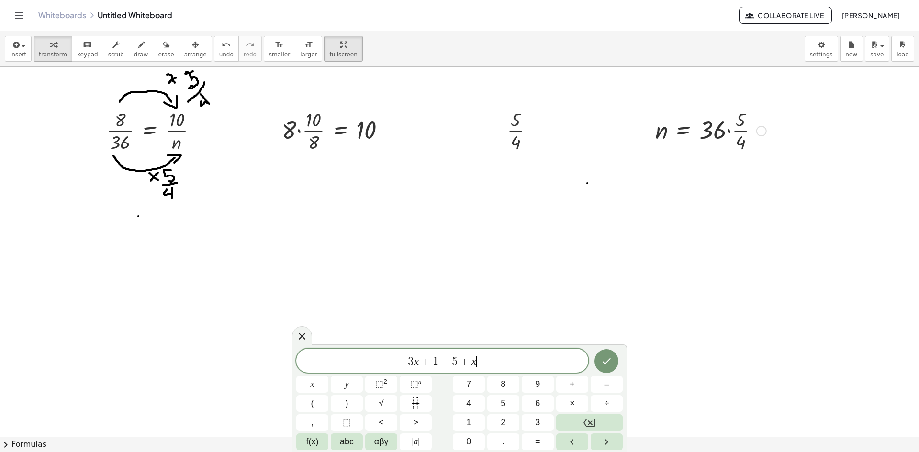
scroll to position [6, 0]
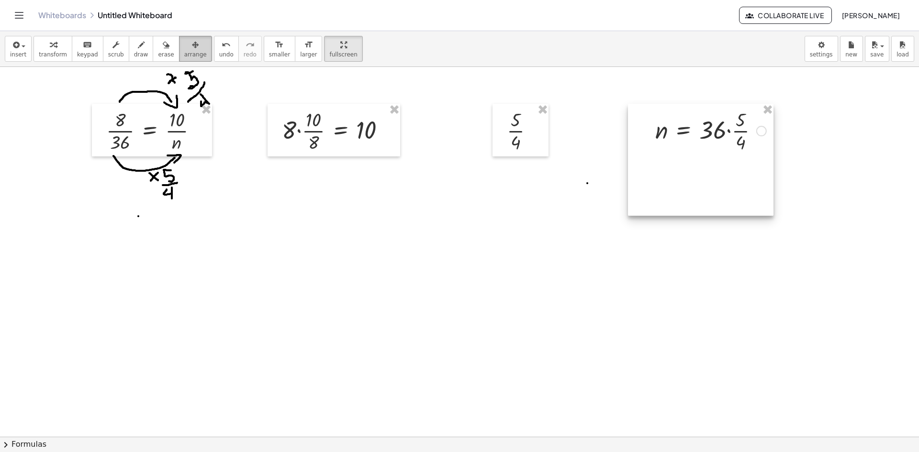
click at [184, 48] on div "button" at bounding box center [195, 44] width 22 height 11
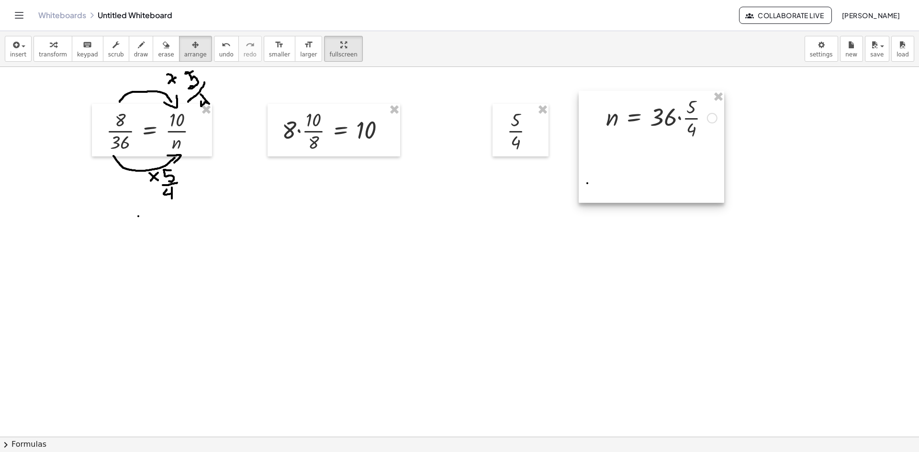
drag, startPoint x: 660, startPoint y: 146, endPoint x: 611, endPoint y: 133, distance: 50.9
click at [611, 133] on div at bounding box center [650, 147] width 145 height 112
drag, startPoint x: 522, startPoint y: 136, endPoint x: 491, endPoint y: 133, distance: 31.3
click at [491, 133] on div at bounding box center [488, 126] width 56 height 53
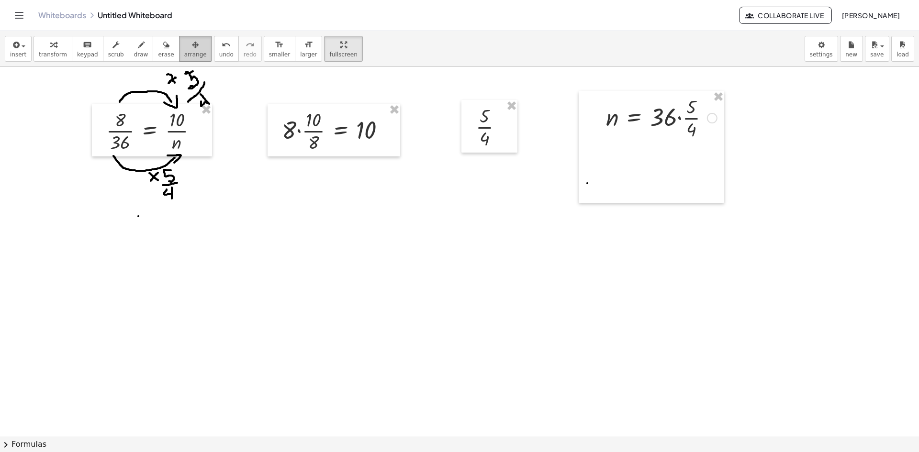
click at [179, 42] on button "arrange" at bounding box center [195, 49] width 33 height 26
click at [5, 51] on button "insert" at bounding box center [18, 49] width 27 height 26
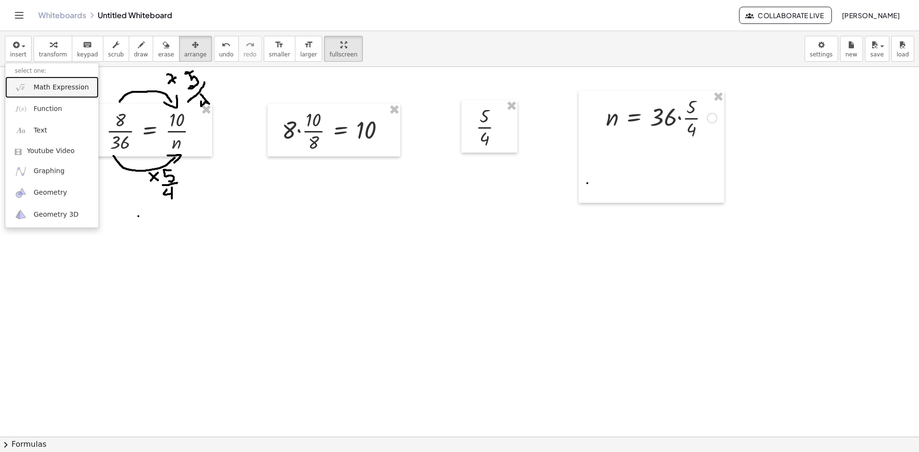
click at [30, 91] on link "Math Expression" at bounding box center [51, 88] width 93 height 22
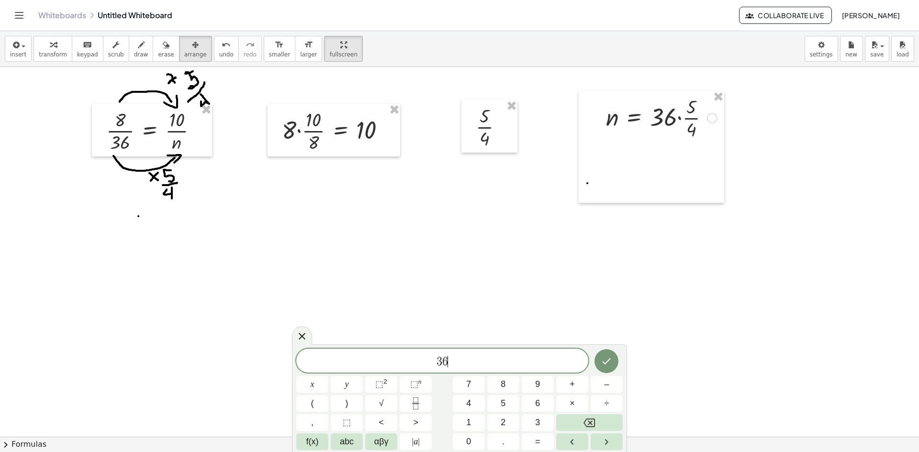
scroll to position [8, 0]
click at [411, 399] on icon "Fraction" at bounding box center [416, 404] width 12 height 12
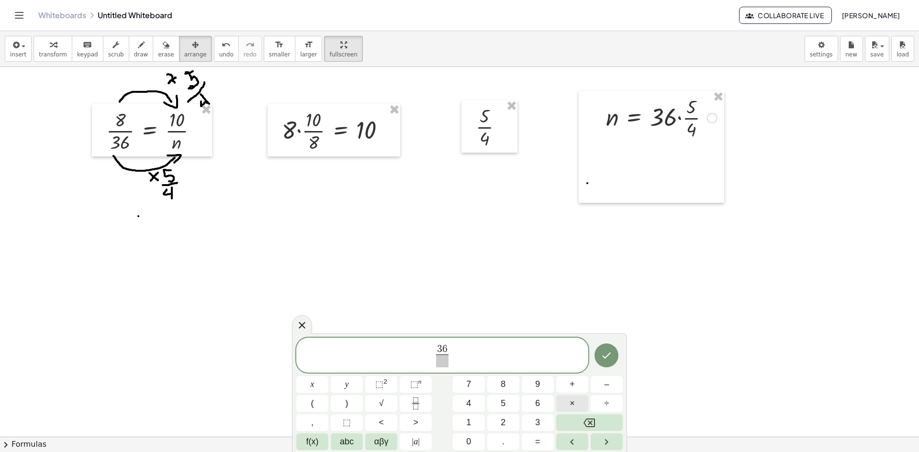
click at [563, 401] on button "×" at bounding box center [572, 403] width 32 height 17
click at [436, 366] on span at bounding box center [442, 361] width 23 height 13
click at [416, 356] on span "​ 3 6 · 5 4 ​" at bounding box center [442, 356] width 292 height 25
click at [467, 350] on span "= ​ 3 6 · 5 4 ​" at bounding box center [442, 356] width 292 height 25
click at [599, 356] on button "Done" at bounding box center [606, 356] width 24 height 24
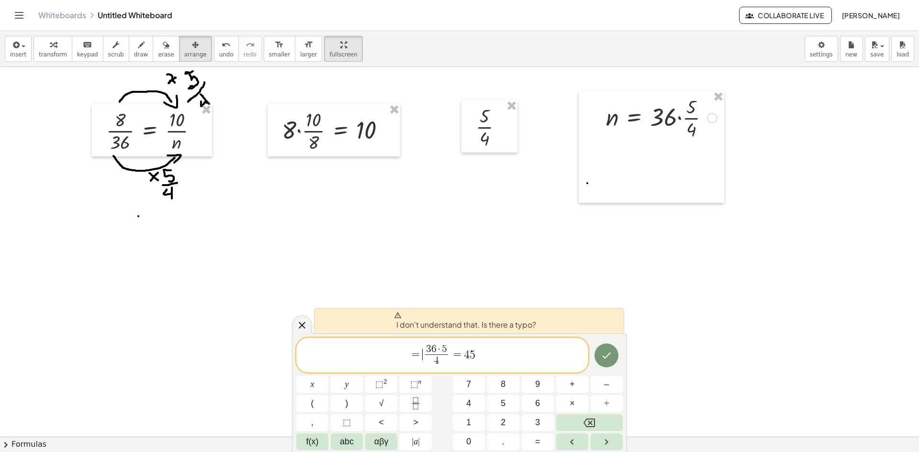
click at [422, 358] on span "3 6 · 5 4 ​" at bounding box center [436, 356] width 28 height 23
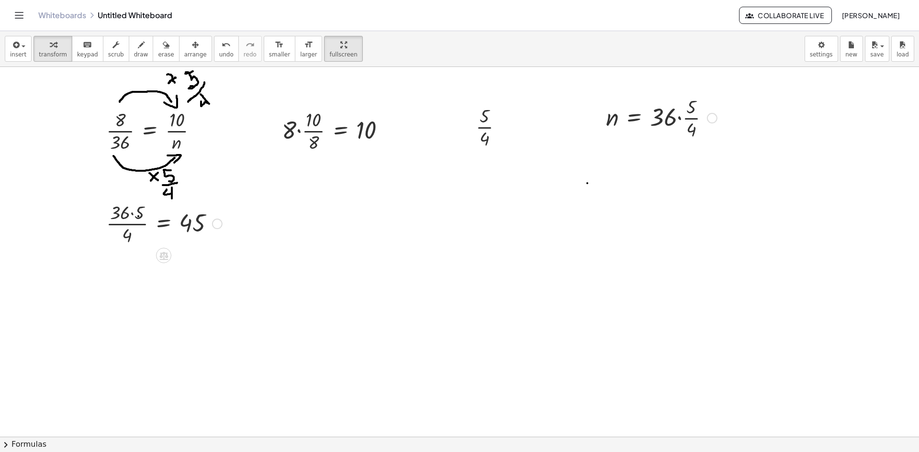
click at [133, 209] on div at bounding box center [163, 223] width 125 height 48
click at [126, 268] on div at bounding box center [163, 271] width 125 height 48
click at [135, 308] on div at bounding box center [163, 311] width 125 height 32
click at [214, 311] on div at bounding box center [217, 311] width 11 height 11
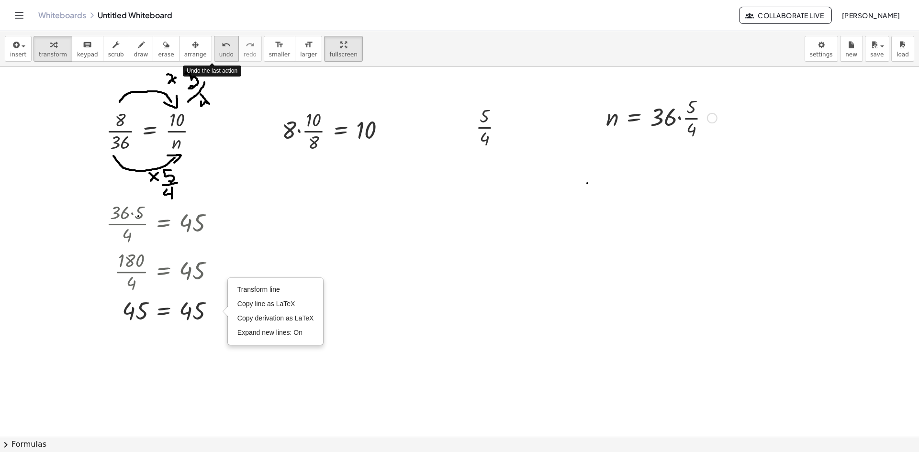
click at [214, 48] on button "undo undo" at bounding box center [226, 49] width 25 height 26
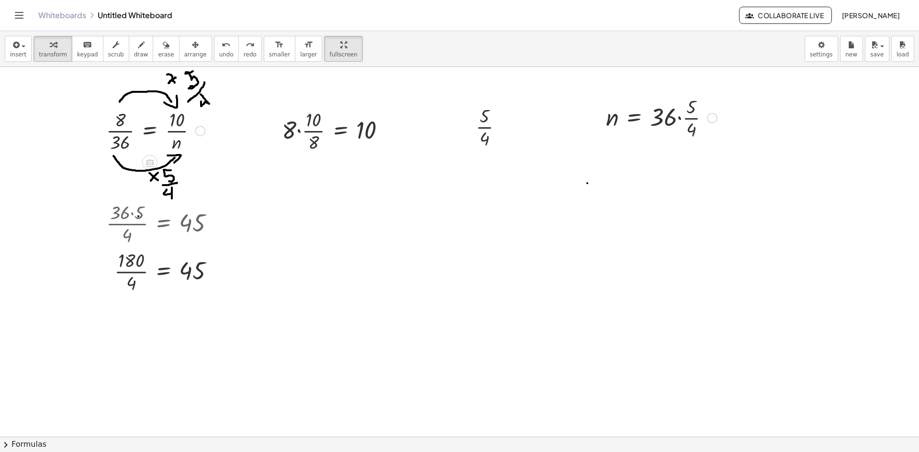
click at [168, 116] on div at bounding box center [155, 130] width 108 height 48
click at [200, 127] on div "Fix a mistake Transform line Copy line as LaTeX Copy derivation as LaTeX Expand…" at bounding box center [200, 131] width 11 height 11
click at [199, 127] on div "Fix a mistake Transform line Copy line as LaTeX Copy derivation as LaTeX Expand…" at bounding box center [200, 131] width 11 height 11
click at [196, 223] on div at bounding box center [163, 223] width 125 height 48
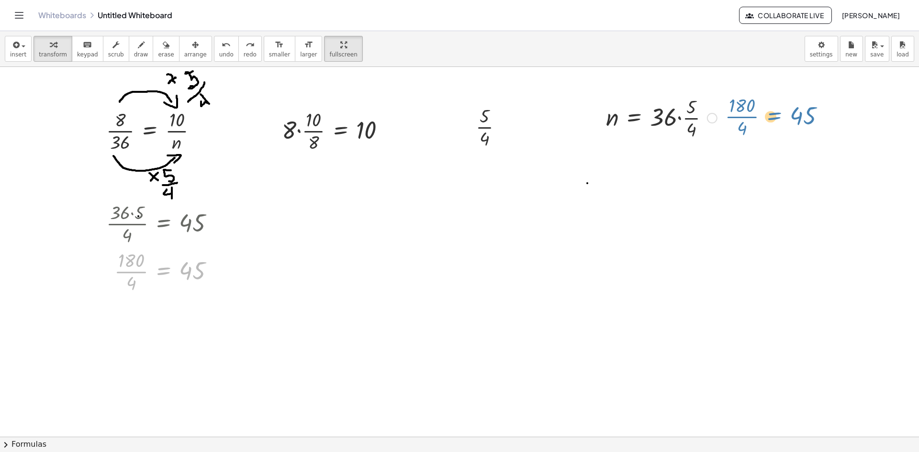
drag, startPoint x: 169, startPoint y: 272, endPoint x: 779, endPoint y: 117, distance: 629.5
click at [184, 52] on span "arrange" at bounding box center [195, 54] width 22 height 7
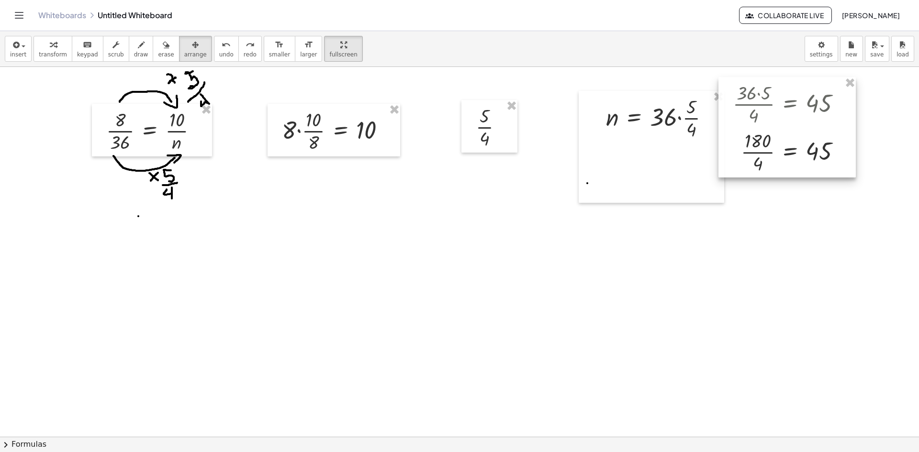
drag, startPoint x: 117, startPoint y: 252, endPoint x: 743, endPoint y: 133, distance: 637.0
click at [743, 133] on div at bounding box center [786, 127] width 137 height 100
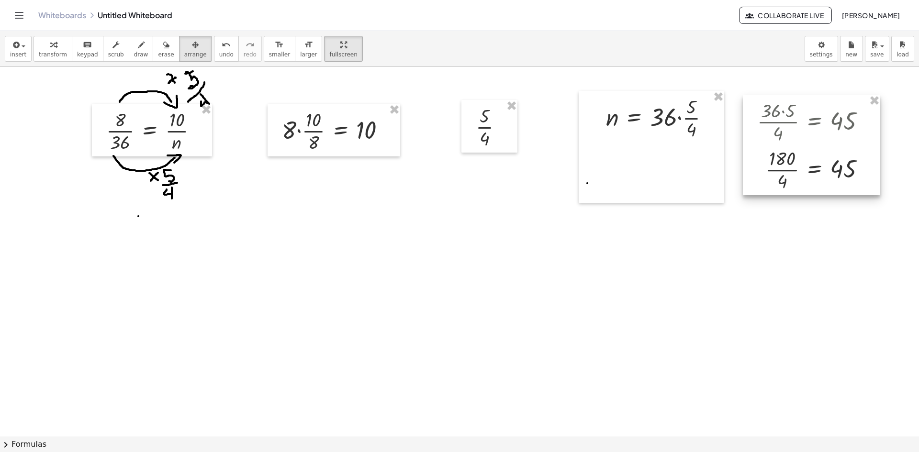
drag, startPoint x: 743, startPoint y: 135, endPoint x: 767, endPoint y: 152, distance: 29.9
click at [767, 152] on div at bounding box center [811, 145] width 137 height 100
click at [219, 52] on button "undo undo" at bounding box center [226, 49] width 25 height 26
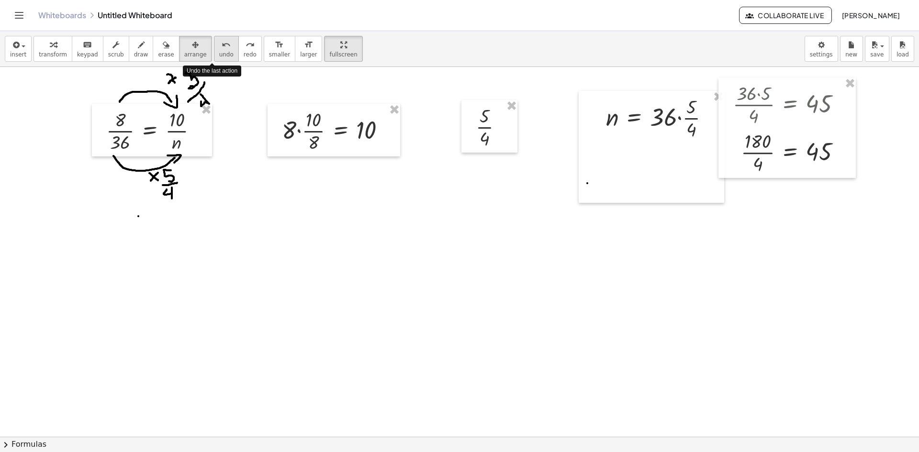
click at [220, 53] on button "undo undo" at bounding box center [226, 49] width 25 height 26
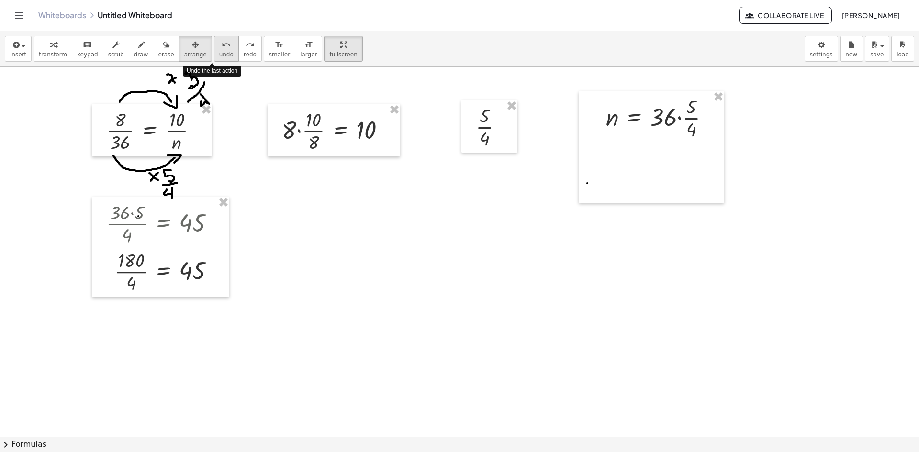
click at [220, 53] on button "undo undo" at bounding box center [226, 49] width 25 height 26
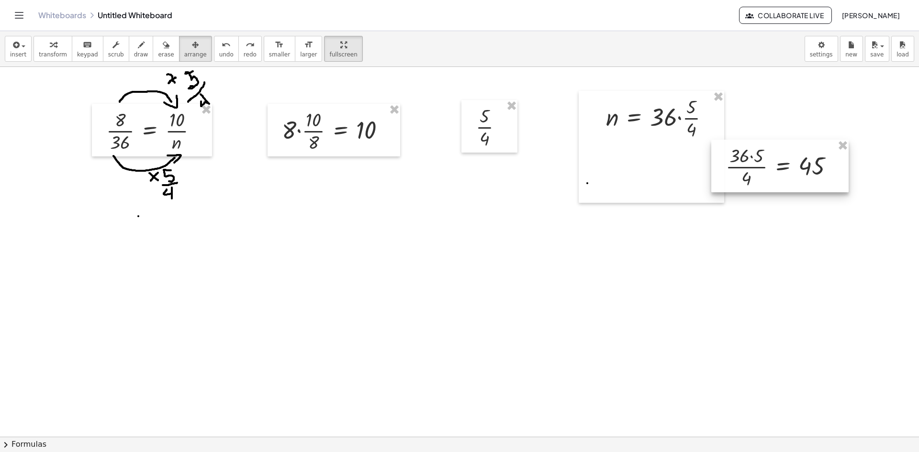
drag, startPoint x: 156, startPoint y: 232, endPoint x: 774, endPoint y: 176, distance: 621.2
click at [774, 176] on div at bounding box center [779, 166] width 137 height 53
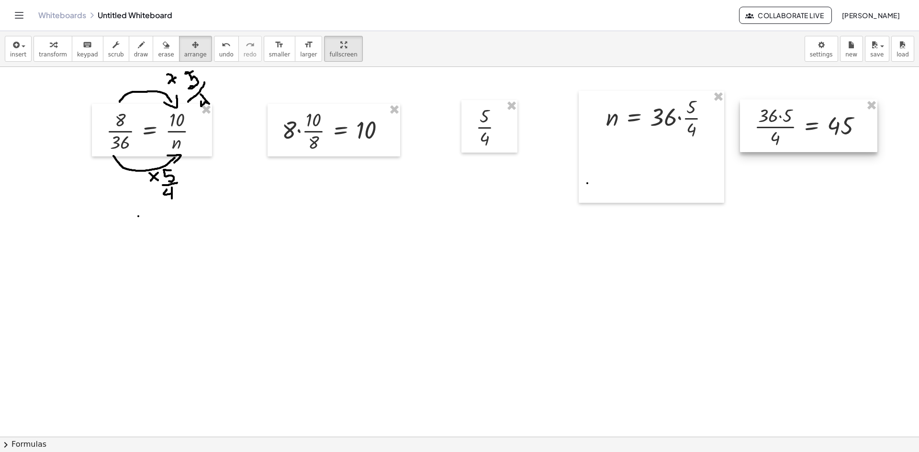
drag, startPoint x: 774, startPoint y: 176, endPoint x: 803, endPoint y: 135, distance: 49.8
click at [803, 135] on div at bounding box center [808, 126] width 137 height 53
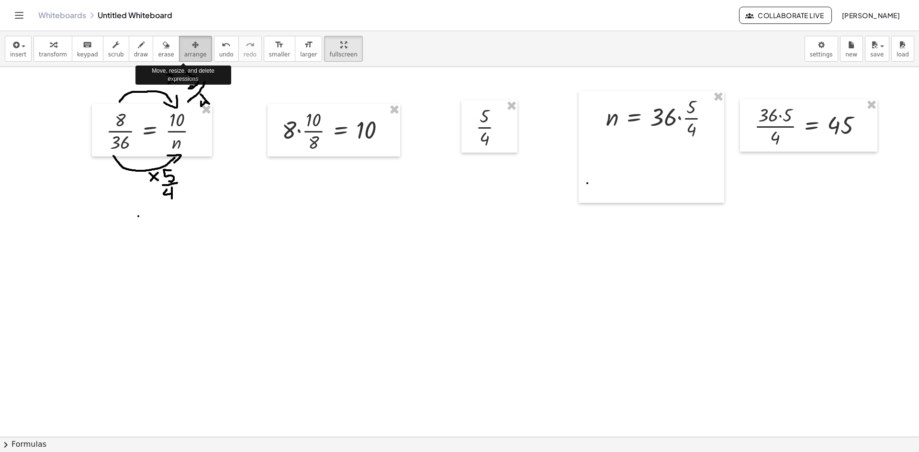
click at [198, 59] on button "arrange" at bounding box center [195, 49] width 33 height 26
